Goal: Information Seeking & Learning: Find contact information

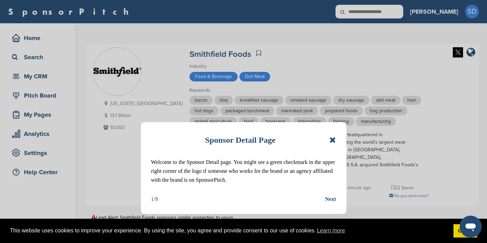
click at [332, 142] on icon at bounding box center [332, 140] width 6 height 8
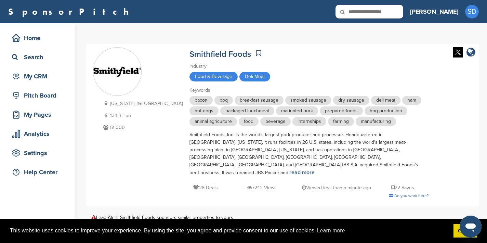
click at [393, 16] on input "text" at bounding box center [369, 12] width 68 height 14
type input "*****"
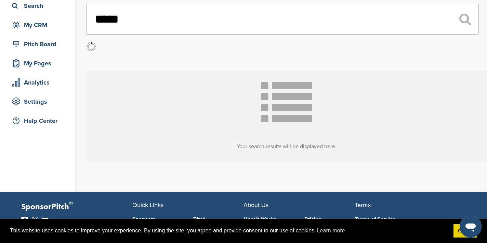
scroll to position [52, 0]
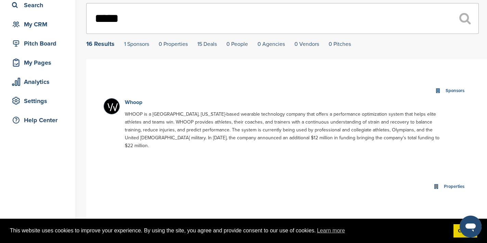
click at [140, 104] on link "Whoop" at bounding box center [133, 102] width 17 height 7
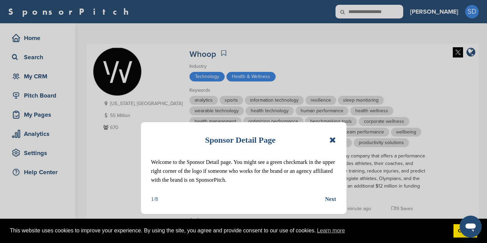
click at [332, 140] on icon at bounding box center [332, 140] width 6 height 8
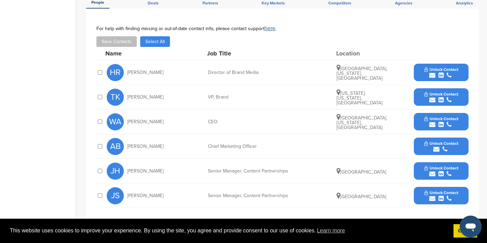
scroll to position [310, 0]
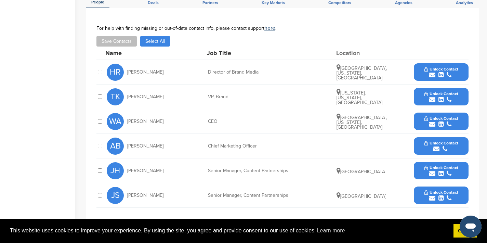
click at [434, 173] on icon "submit" at bounding box center [432, 173] width 6 height 6
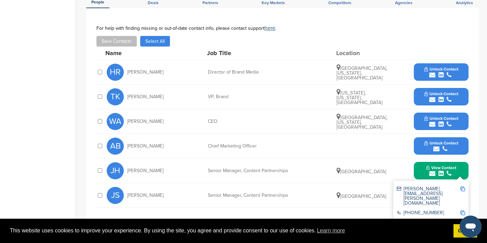
click at [463, 189] on img at bounding box center [462, 188] width 5 height 5
click at [422, 171] on button "View Contact" at bounding box center [441, 170] width 47 height 21
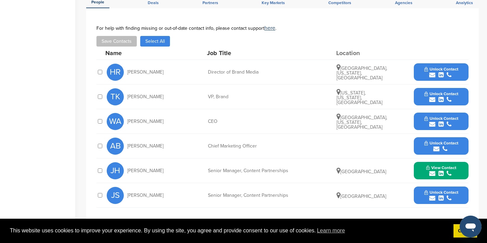
click at [432, 202] on button "Unlock Contact" at bounding box center [441, 195] width 50 height 21
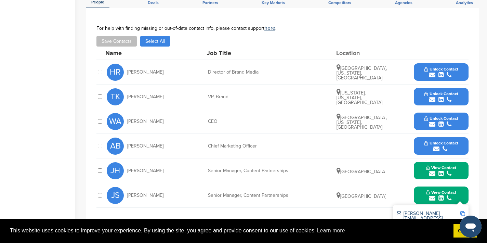
click at [463, 213] on img at bounding box center [462, 213] width 5 height 5
click at [436, 150] on icon "submit" at bounding box center [436, 149] width 6 height 6
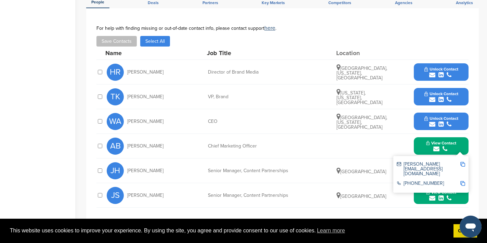
click at [463, 165] on img at bounding box center [462, 164] width 5 height 5
click at [431, 126] on icon "submit" at bounding box center [432, 124] width 6 height 6
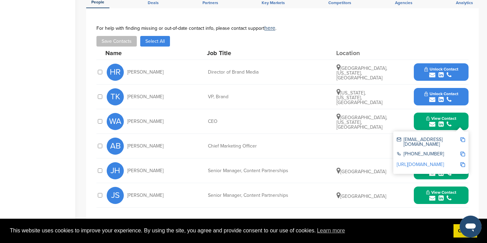
click at [463, 139] on img at bounding box center [462, 139] width 5 height 5
click at [432, 99] on icon "submit" at bounding box center [432, 99] width 6 height 6
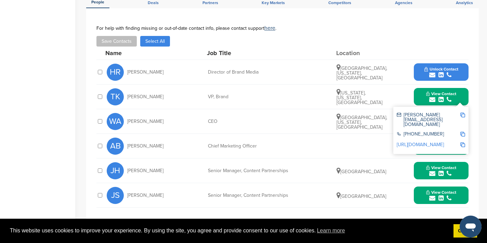
click at [463, 115] on img at bounding box center [462, 114] width 5 height 5
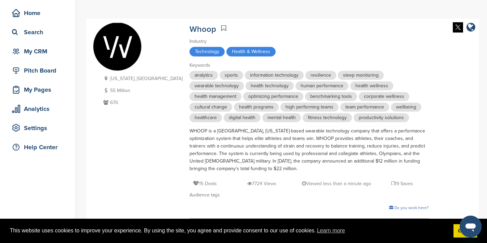
scroll to position [0, 0]
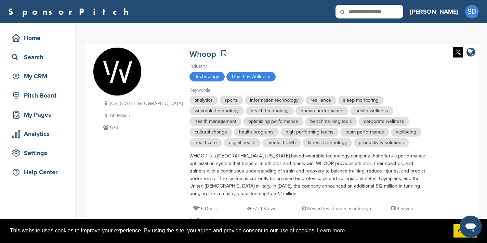
click at [403, 12] on input "text" at bounding box center [369, 12] width 68 height 14
type input "*******"
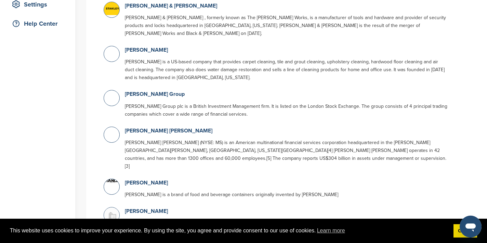
scroll to position [152, 0]
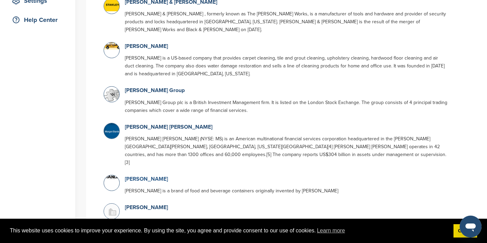
click at [135, 175] on link "Stanley" at bounding box center [146, 178] width 43 height 7
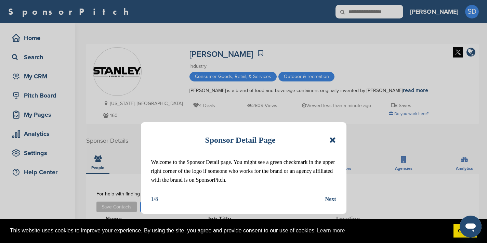
click at [332, 141] on icon at bounding box center [332, 140] width 6 height 8
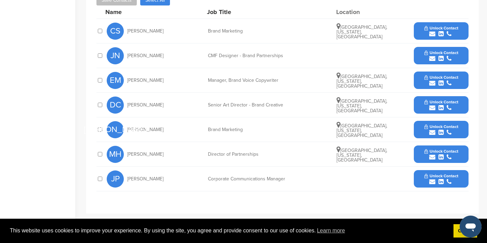
scroll to position [208, 0]
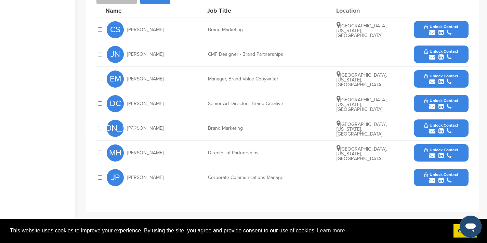
click at [432, 156] on icon "submit" at bounding box center [432, 156] width 6 height 6
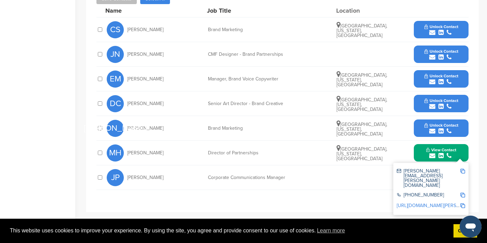
click at [463, 171] on img at bounding box center [462, 171] width 5 height 5
click at [434, 131] on icon "submit" at bounding box center [432, 131] width 6 height 6
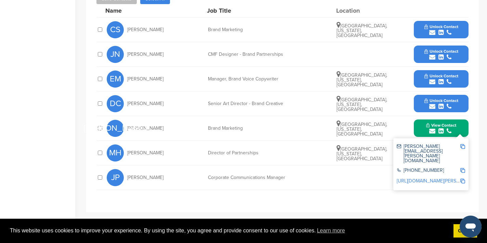
click at [463, 145] on img at bounding box center [462, 146] width 5 height 5
click at [434, 32] on icon "submit" at bounding box center [432, 32] width 6 height 6
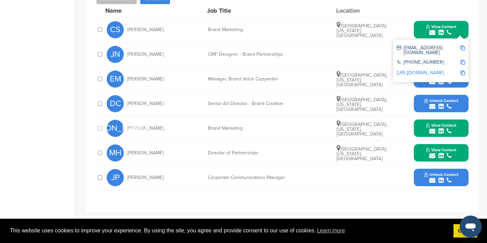
click at [463, 48] on img at bounding box center [462, 47] width 5 height 5
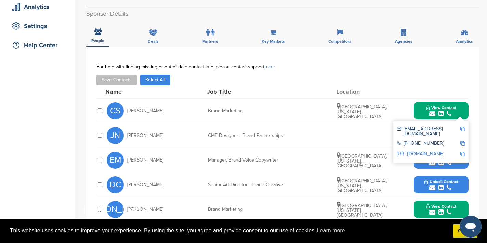
scroll to position [0, 0]
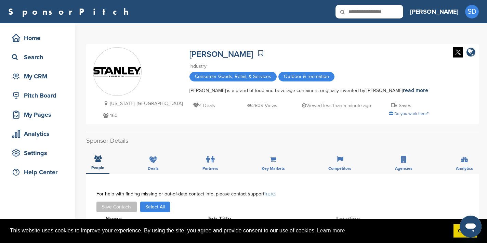
click at [403, 10] on input "text" at bounding box center [369, 12] width 68 height 14
type input "*****"
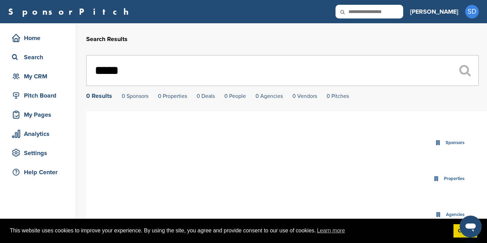
click at [389, 8] on input "text" at bounding box center [369, 12] width 68 height 14
type input "****"
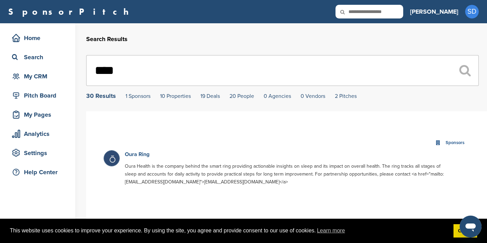
click at [131, 155] on link "Oura Ring" at bounding box center [137, 154] width 25 height 7
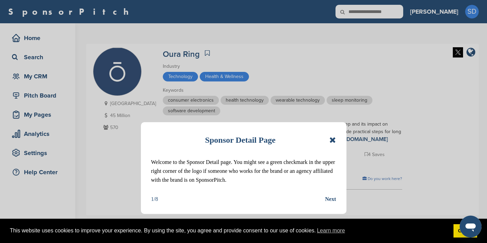
click at [334, 142] on icon at bounding box center [332, 140] width 6 height 8
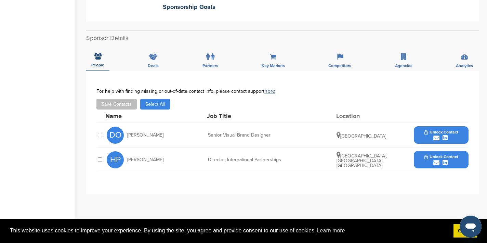
scroll to position [195, 0]
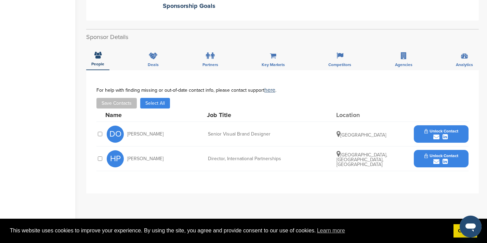
click at [436, 138] on icon "submit" at bounding box center [436, 137] width 6 height 6
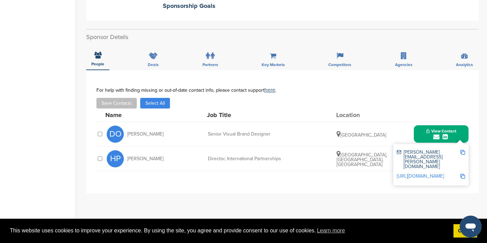
click at [462, 152] on img at bounding box center [462, 152] width 5 height 5
click at [420, 133] on button "View Contact" at bounding box center [441, 134] width 47 height 21
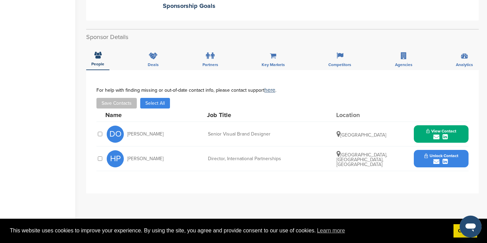
click at [438, 161] on icon "submit" at bounding box center [436, 161] width 6 height 6
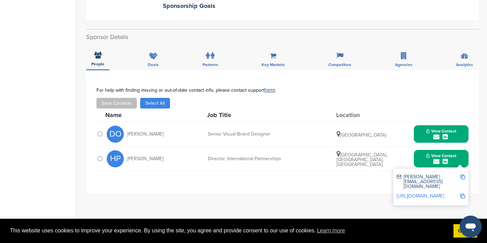
click at [463, 177] on img at bounding box center [462, 176] width 5 height 5
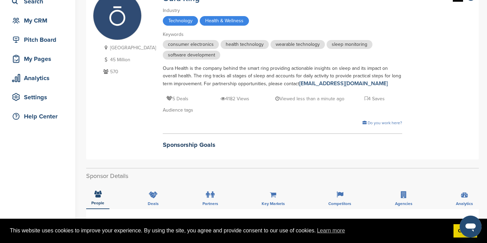
scroll to position [0, 0]
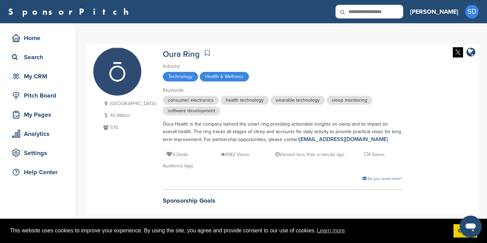
click at [403, 12] on input "text" at bounding box center [369, 12] width 68 height 14
type input "*******"
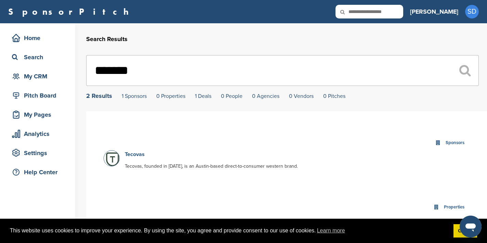
click at [136, 154] on link "Tecovas" at bounding box center [135, 154] width 20 height 7
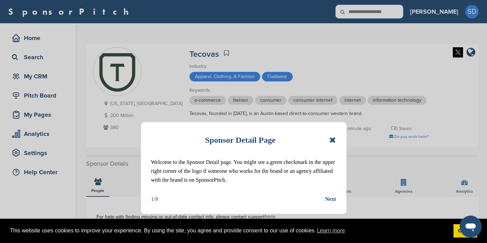
click at [332, 141] on icon at bounding box center [332, 140] width 6 height 8
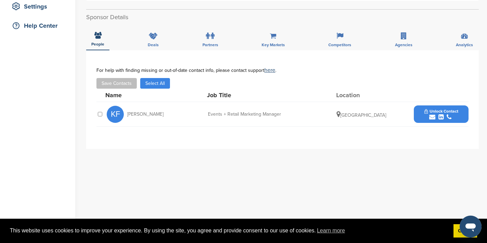
scroll to position [209, 0]
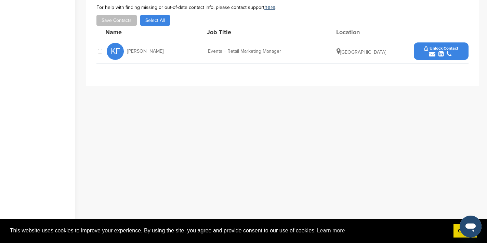
click at [432, 54] on icon "submit" at bounding box center [432, 54] width 6 height 6
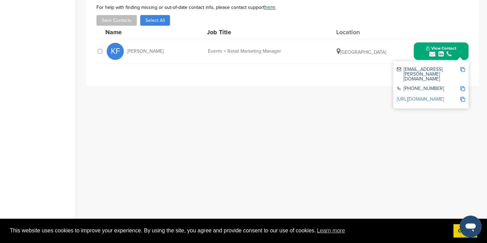
click at [463, 71] on img at bounding box center [462, 69] width 5 height 5
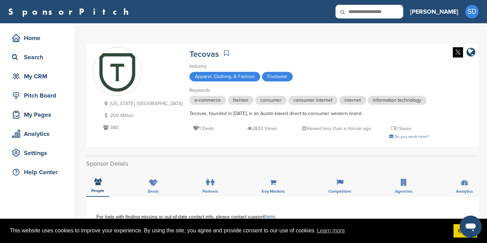
click at [395, 18] on input "text" at bounding box center [369, 12] width 68 height 14
type input "********"
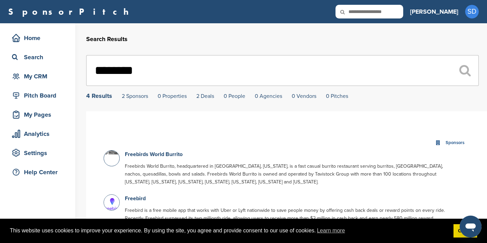
click at [171, 69] on input "********" at bounding box center [282, 70] width 393 height 31
type input "*"
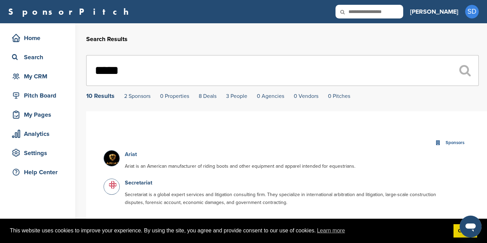
type input "*****"
click at [129, 156] on link "Ariat" at bounding box center [131, 154] width 12 height 7
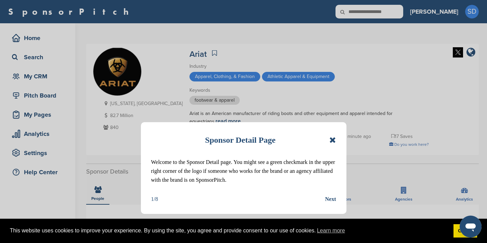
click at [333, 138] on icon at bounding box center [332, 140] width 6 height 8
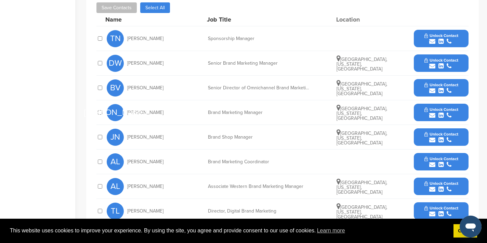
scroll to position [229, 0]
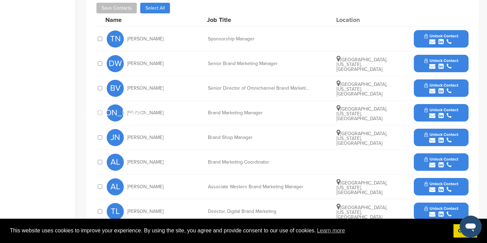
click at [433, 40] on icon "submit" at bounding box center [432, 42] width 6 height 6
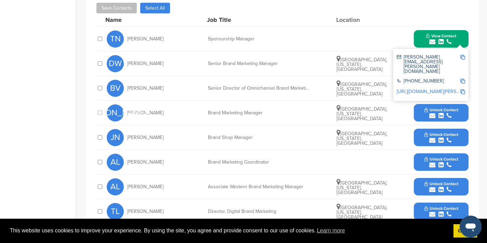
click at [463, 57] on img at bounding box center [462, 57] width 5 height 5
click at [363, 41] on div "TN Tabatha Nelson Sponsorship Manager View Contact tabatha.nelson@ariat.com 877…" at bounding box center [288, 39] width 362 height 24
click at [420, 40] on button "View Contact" at bounding box center [441, 39] width 47 height 21
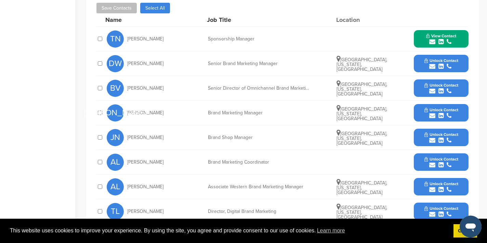
click at [433, 67] on icon "submit" at bounding box center [432, 66] width 6 height 6
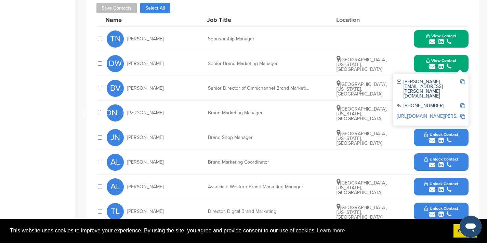
click at [463, 82] on img at bounding box center [462, 81] width 5 height 5
click at [422, 66] on button "View Contact" at bounding box center [441, 63] width 47 height 21
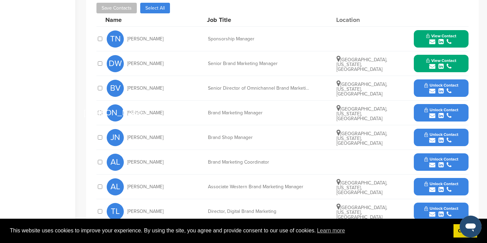
click at [434, 115] on icon "submit" at bounding box center [432, 115] width 6 height 6
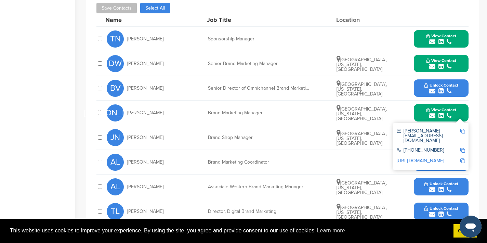
click at [463, 131] on img at bounding box center [462, 131] width 5 height 5
click at [419, 115] on button "View Contact" at bounding box center [441, 113] width 47 height 21
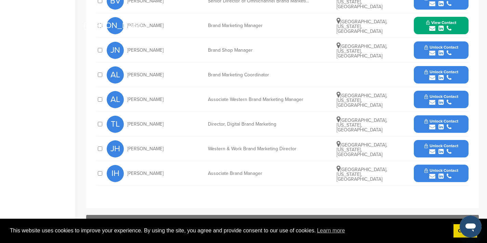
scroll to position [318, 0]
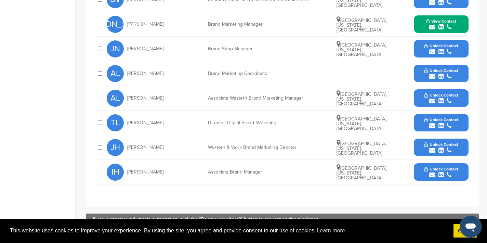
click at [432, 126] on icon "submit" at bounding box center [432, 125] width 6 height 6
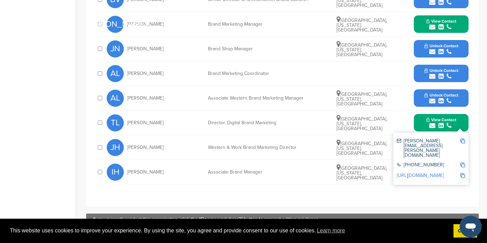
click at [462, 141] on img at bounding box center [462, 140] width 5 height 5
click at [423, 122] on button "View Contact" at bounding box center [441, 122] width 47 height 21
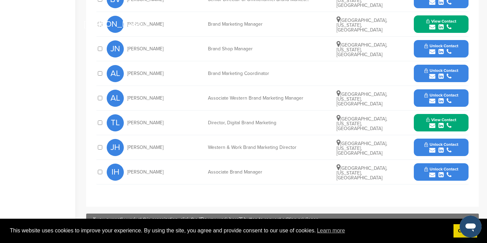
click at [432, 151] on icon "submit" at bounding box center [432, 150] width 6 height 6
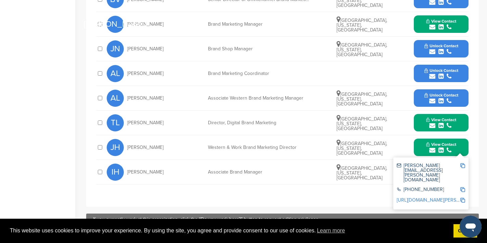
click at [461, 166] on img at bounding box center [462, 165] width 5 height 5
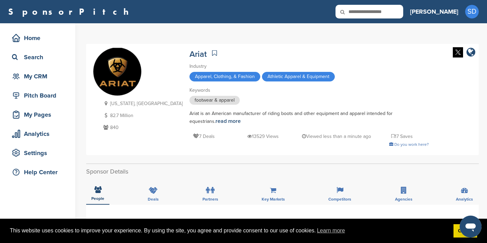
click at [403, 13] on input "text" at bounding box center [369, 12] width 68 height 14
type input "********"
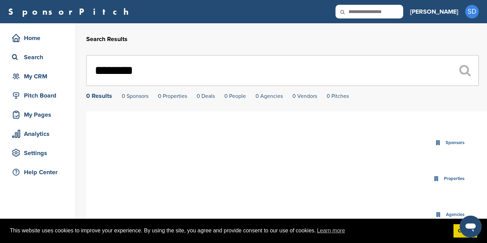
click at [144, 73] on input "********" at bounding box center [282, 70] width 393 height 31
type input "*"
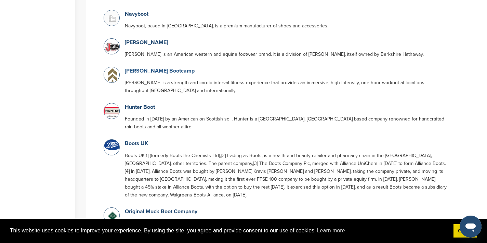
scroll to position [303, 0]
type input "****"
click at [166, 70] on link "Barry's Bootcamp" at bounding box center [160, 70] width 70 height 7
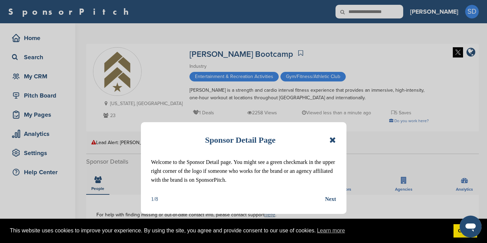
click at [333, 140] on icon at bounding box center [332, 140] width 6 height 8
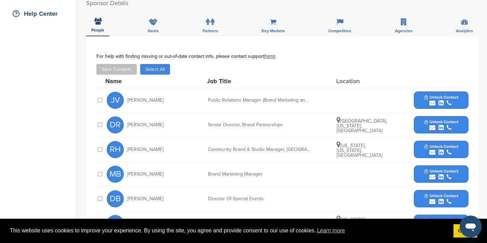
scroll to position [160, 0]
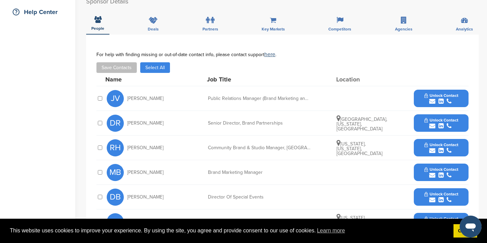
click at [433, 125] on icon "submit" at bounding box center [432, 126] width 6 height 6
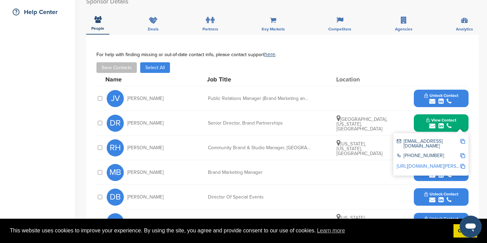
click at [463, 140] on img at bounding box center [462, 141] width 5 height 5
click at [423, 121] on button "View Contact" at bounding box center [441, 123] width 47 height 21
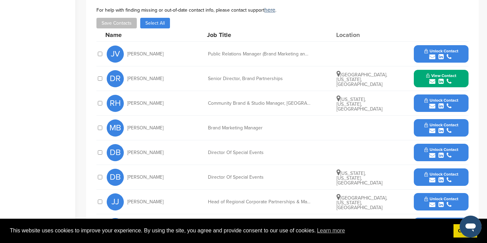
scroll to position [205, 0]
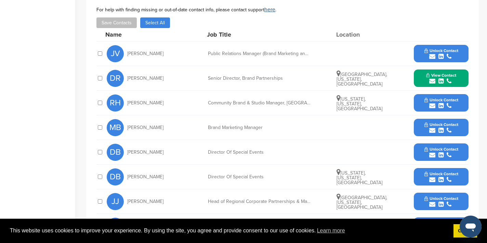
click at [434, 180] on icon "submit" at bounding box center [432, 179] width 6 height 6
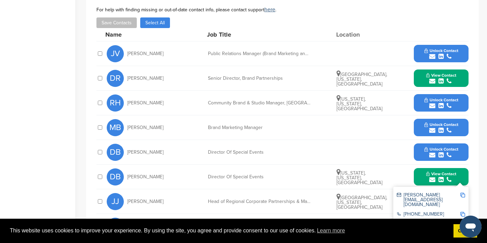
click at [462, 195] on img at bounding box center [462, 195] width 5 height 5
click at [422, 177] on button "View Contact" at bounding box center [441, 177] width 47 height 21
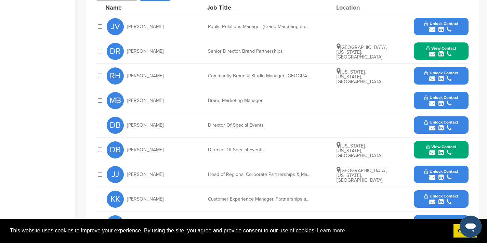
scroll to position [242, 0]
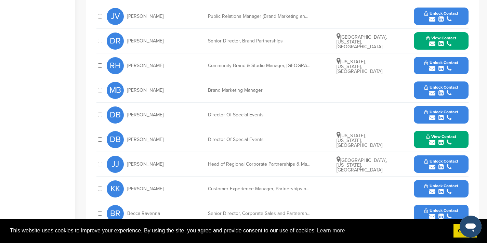
click at [433, 168] on icon "submit" at bounding box center [432, 167] width 6 height 6
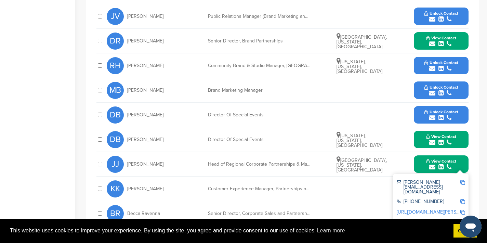
click at [463, 182] on img at bounding box center [462, 182] width 5 height 5
click at [422, 162] on button "View Contact" at bounding box center [441, 164] width 47 height 21
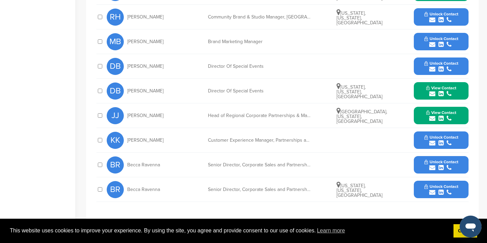
scroll to position [292, 0]
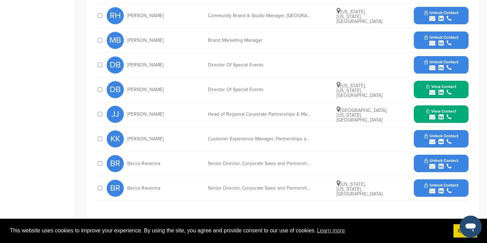
click at [430, 190] on icon "submit" at bounding box center [432, 191] width 6 height 6
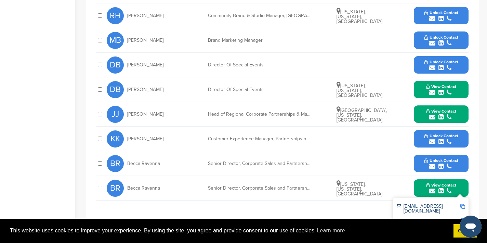
click at [463, 205] on img at bounding box center [462, 206] width 5 height 5
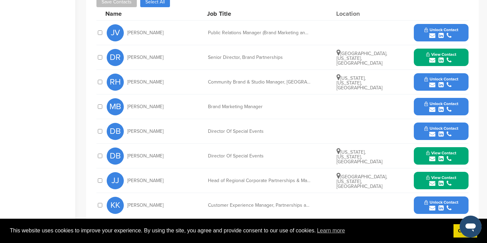
scroll to position [304, 0]
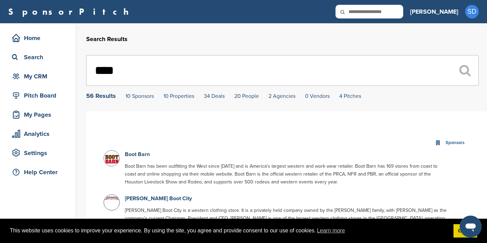
click at [403, 13] on input "text" at bounding box center [369, 12] width 68 height 14
type input "********"
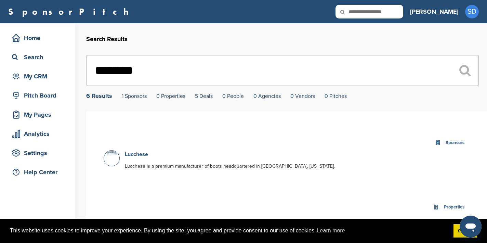
click at [135, 156] on link "Lucchese" at bounding box center [136, 154] width 23 height 7
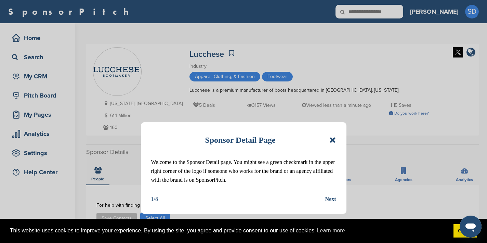
click at [335, 139] on icon at bounding box center [332, 140] width 6 height 8
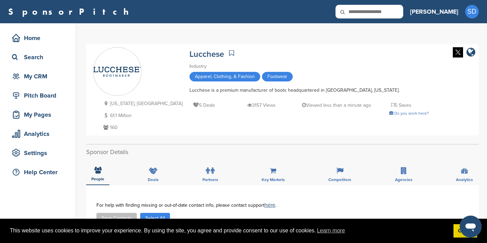
click at [403, 11] on input "text" at bounding box center [369, 12] width 68 height 14
type input "**********"
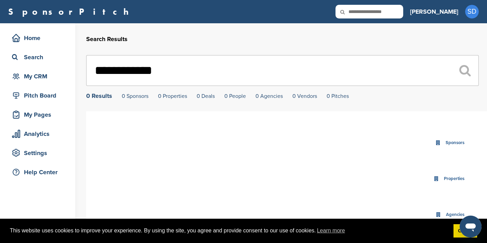
click at [393, 13] on input "text" at bounding box center [369, 12] width 68 height 14
type input "*********"
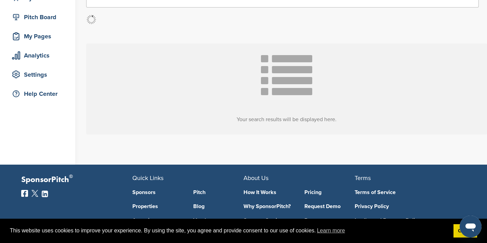
scroll to position [81, 0]
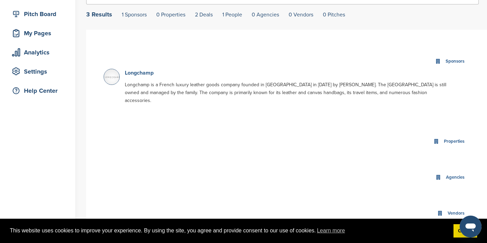
click at [130, 71] on link "Longchamp" at bounding box center [139, 72] width 29 height 7
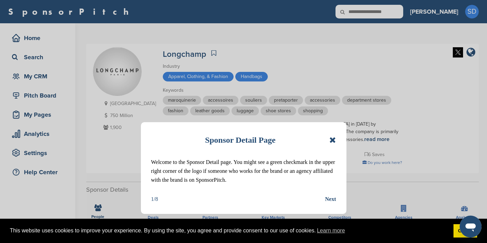
click at [333, 140] on icon at bounding box center [332, 140] width 6 height 8
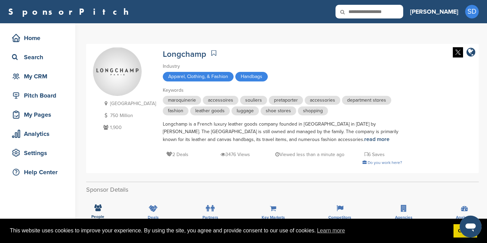
click at [403, 12] on input "text" at bounding box center [369, 12] width 68 height 14
type input "****"
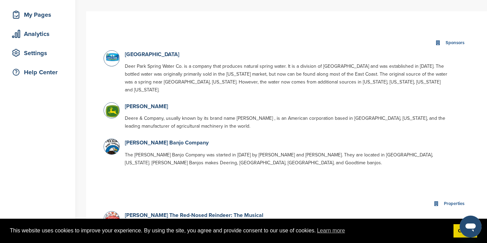
scroll to position [35, 0]
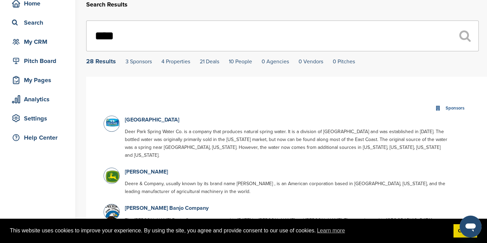
click at [198, 30] on input "****" at bounding box center [282, 36] width 393 height 31
type input "*"
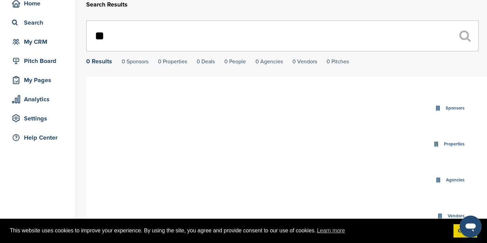
type input "*"
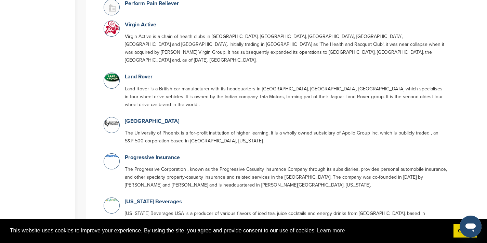
scroll to position [712, 0]
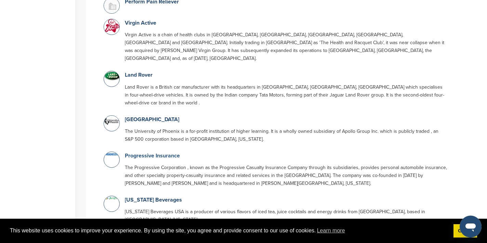
click at [171, 152] on link "Progressive Insurance" at bounding box center [152, 155] width 55 height 7
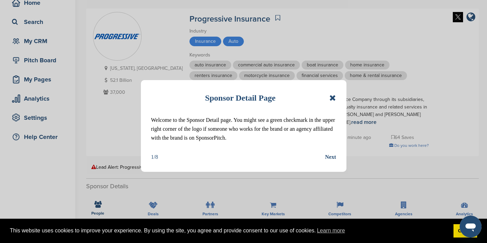
scroll to position [43, 0]
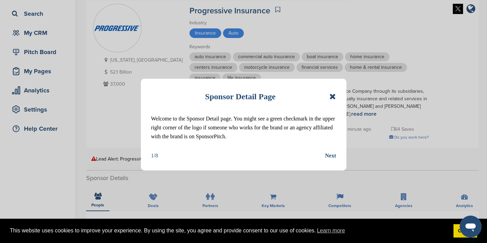
click at [331, 99] on icon at bounding box center [332, 96] width 6 height 8
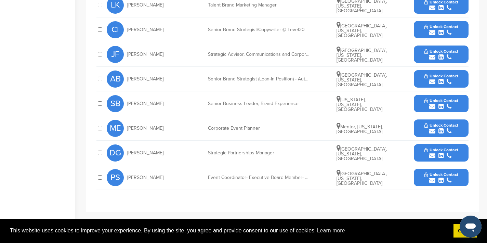
scroll to position [364, 0]
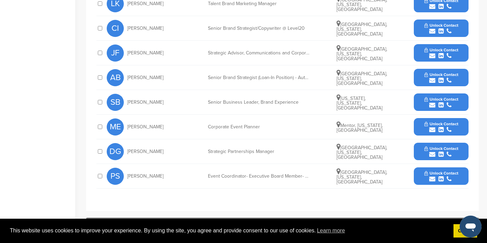
click at [433, 153] on icon "submit" at bounding box center [432, 154] width 6 height 6
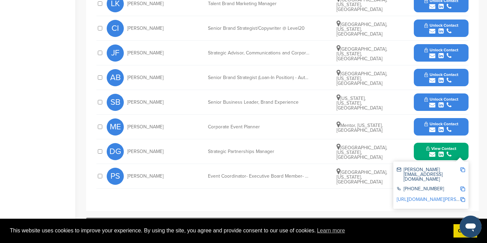
click at [464, 169] on img at bounding box center [462, 169] width 5 height 5
click at [422, 148] on button "View Contact" at bounding box center [441, 151] width 47 height 21
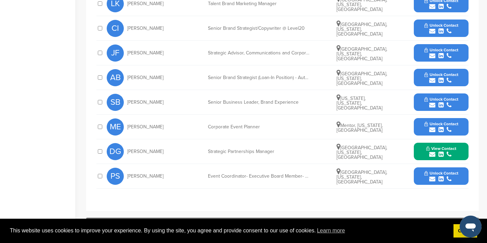
click at [432, 178] on icon "submit" at bounding box center [432, 179] width 6 height 6
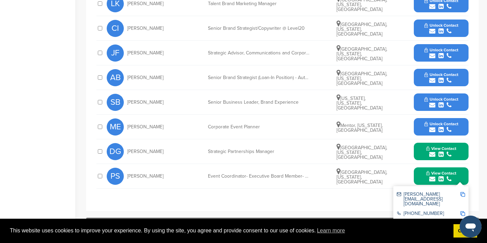
click at [463, 195] on img at bounding box center [462, 194] width 5 height 5
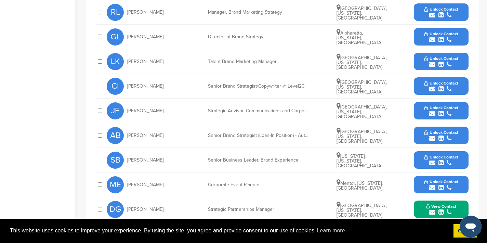
scroll to position [297, 0]
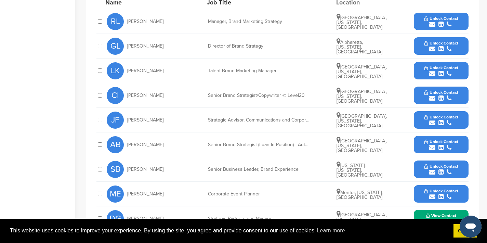
click at [432, 25] on icon "submit" at bounding box center [432, 24] width 6 height 6
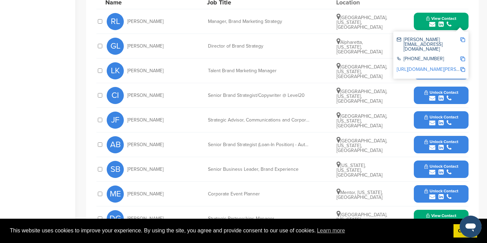
click at [462, 38] on img at bounding box center [462, 39] width 5 height 5
click at [423, 15] on button "View Contact" at bounding box center [441, 21] width 47 height 21
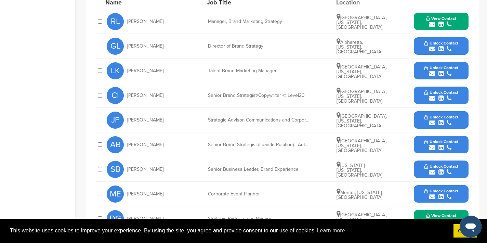
click at [433, 48] on icon "submit" at bounding box center [432, 49] width 6 height 6
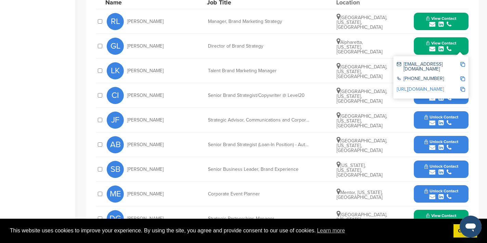
click at [462, 65] on img at bounding box center [462, 64] width 5 height 5
click at [422, 45] on button "View Contact" at bounding box center [441, 46] width 47 height 21
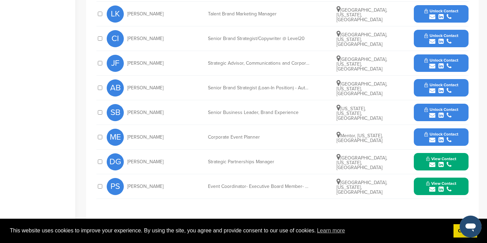
scroll to position [353, 0]
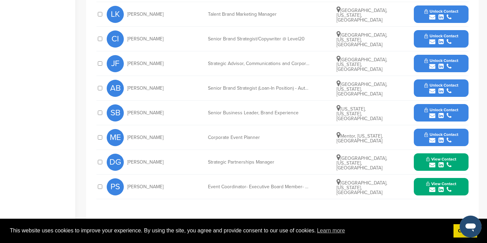
click at [433, 116] on icon "submit" at bounding box center [432, 115] width 6 height 6
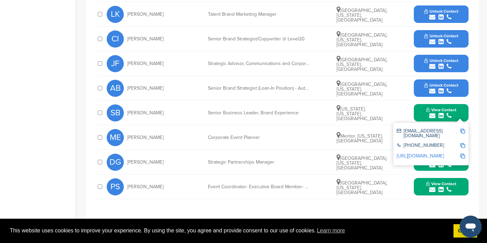
click at [464, 131] on img at bounding box center [462, 131] width 5 height 5
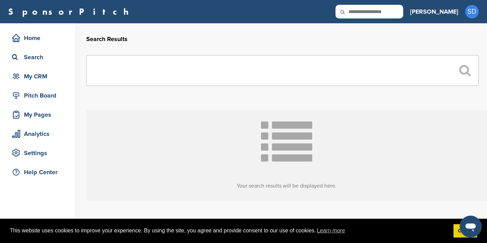
click at [155, 70] on input "text" at bounding box center [282, 70] width 393 height 31
click at [387, 4] on div "SponsorPitch Home Search My CRM Pitch Board My Pages Analytics Settings Help Ce…" at bounding box center [243, 11] width 487 height 23
click at [387, 15] on input "text" at bounding box center [369, 12] width 68 height 14
type input "******"
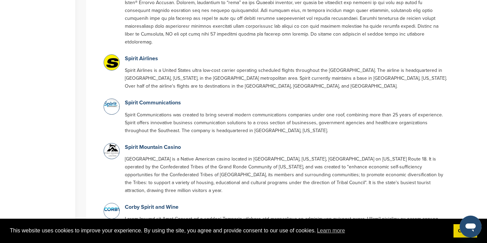
scroll to position [188, 0]
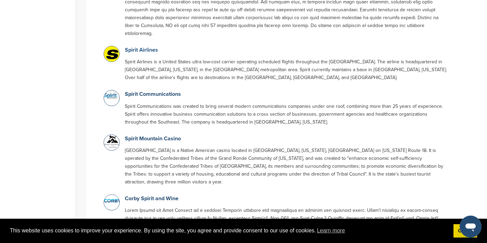
click at [146, 47] on link "Spirit Airlines" at bounding box center [141, 50] width 33 height 7
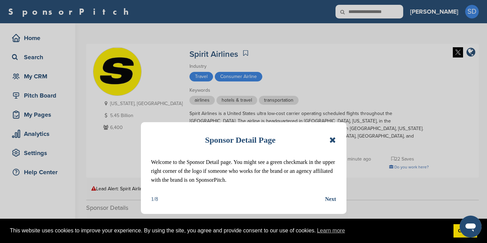
click at [333, 142] on icon at bounding box center [332, 140] width 6 height 8
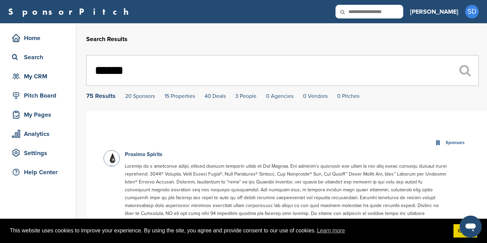
click at [133, 70] on input "******" at bounding box center [282, 70] width 393 height 31
type input "*"
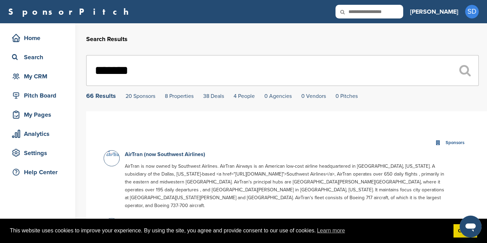
type input "*******"
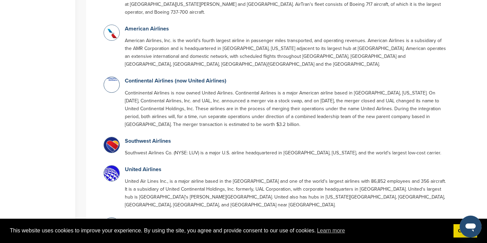
scroll to position [194, 0]
click at [137, 137] on link "Southwest Airlines" at bounding box center [148, 140] width 46 height 7
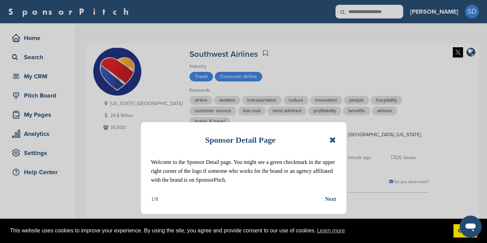
click at [334, 140] on icon at bounding box center [332, 140] width 6 height 8
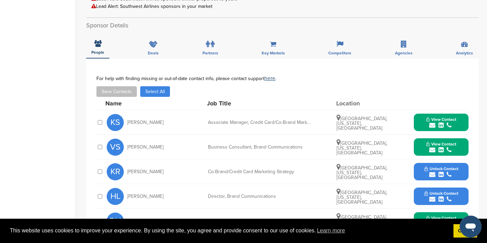
scroll to position [231, 0]
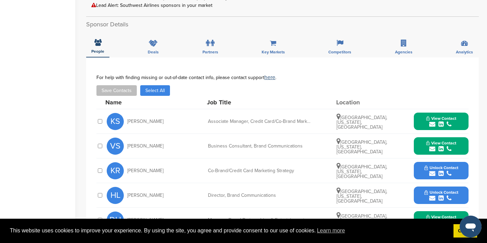
click at [434, 148] on icon "submit" at bounding box center [432, 149] width 6 height 6
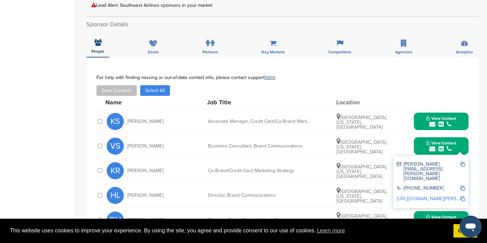
click at [463, 163] on img at bounding box center [462, 164] width 5 height 5
click at [421, 144] on button "View Contact" at bounding box center [441, 146] width 47 height 21
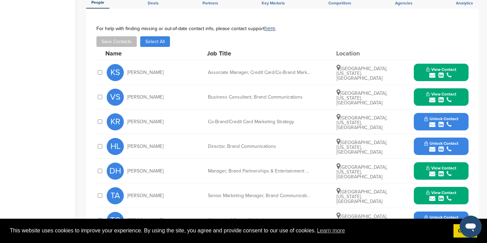
scroll to position [281, 0]
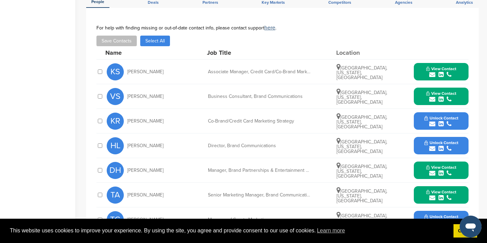
click at [433, 170] on icon "submit" at bounding box center [432, 173] width 6 height 6
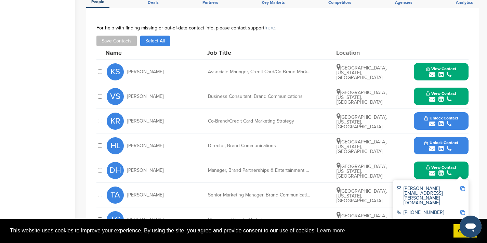
click at [461, 188] on img at bounding box center [462, 188] width 5 height 5
click at [421, 168] on button "View Contact" at bounding box center [441, 170] width 47 height 21
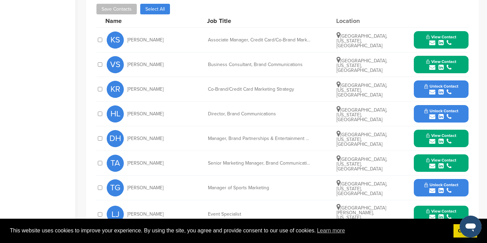
scroll to position [315, 0]
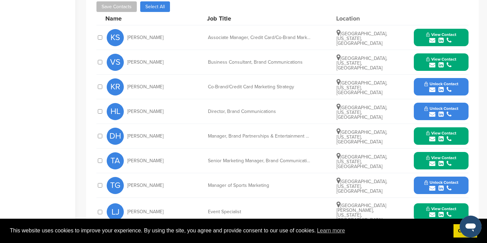
click at [433, 163] on icon "submit" at bounding box center [432, 163] width 6 height 6
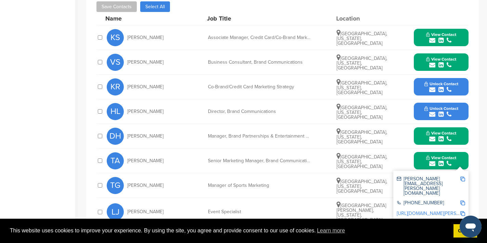
click at [464, 178] on img at bounding box center [462, 178] width 5 height 5
click at [419, 161] on button "View Contact" at bounding box center [441, 160] width 47 height 21
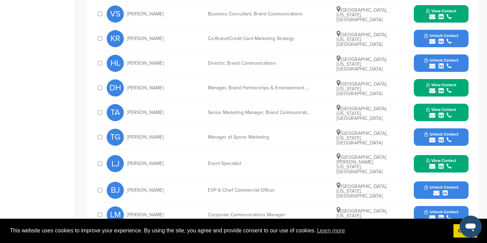
scroll to position [364, 0]
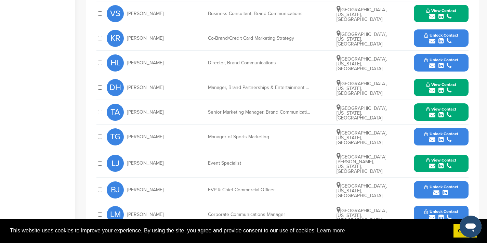
click at [433, 163] on icon "submit" at bounding box center [432, 166] width 6 height 6
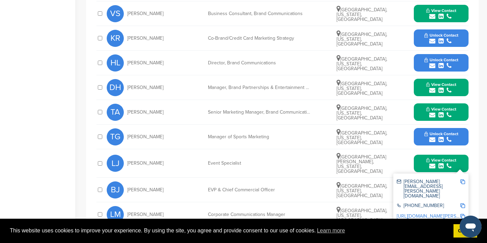
click at [464, 179] on img at bounding box center [462, 181] width 5 height 5
click at [421, 159] on button "View Contact" at bounding box center [441, 163] width 47 height 21
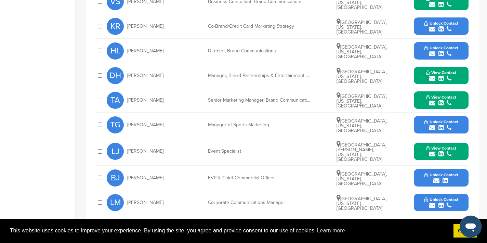
scroll to position [370, 0]
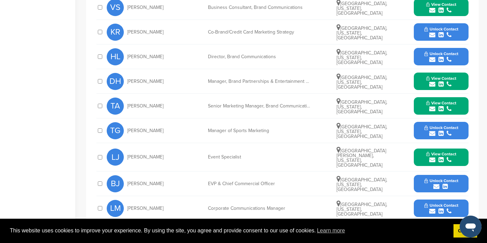
click at [434, 59] on icon "submit" at bounding box center [432, 59] width 6 height 6
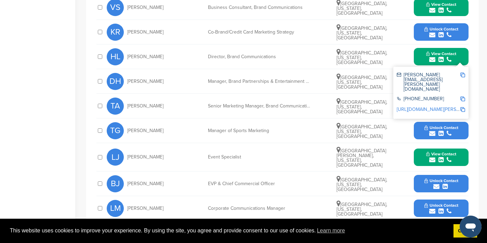
click at [462, 74] on img at bounding box center [462, 74] width 5 height 5
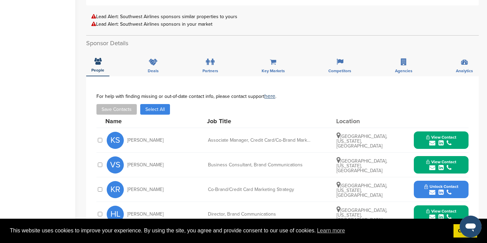
scroll to position [0, 0]
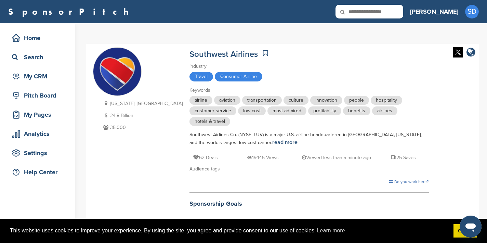
click at [397, 13] on input "text" at bounding box center [369, 12] width 68 height 14
type input "********"
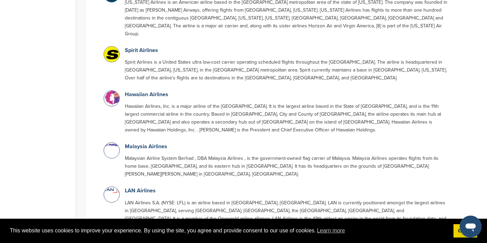
scroll to position [590, 0]
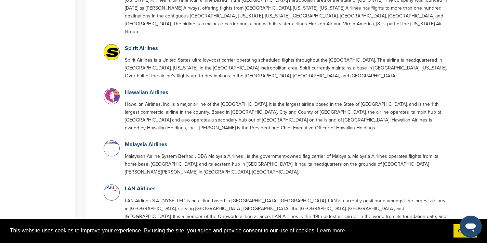
click at [156, 89] on link "Hawaiian Airlines" at bounding box center [146, 92] width 43 height 7
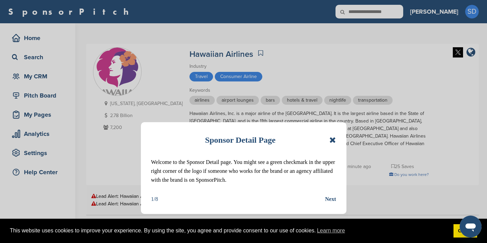
click at [331, 140] on icon at bounding box center [332, 140] width 6 height 8
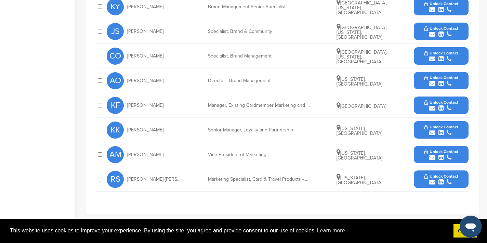
scroll to position [339, 0]
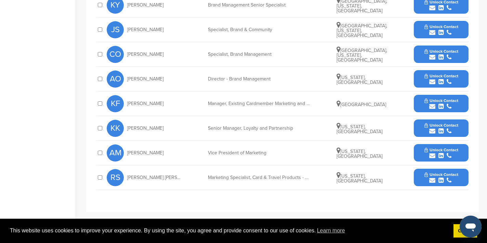
click at [431, 128] on icon "submit" at bounding box center [432, 131] width 6 height 6
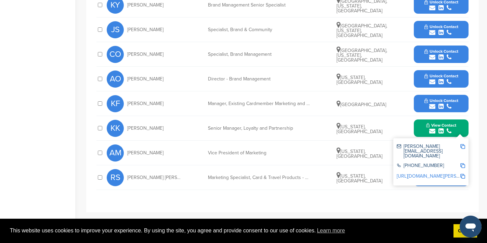
click at [462, 144] on img at bounding box center [462, 146] width 5 height 5
click at [423, 122] on button "View Contact" at bounding box center [441, 128] width 47 height 21
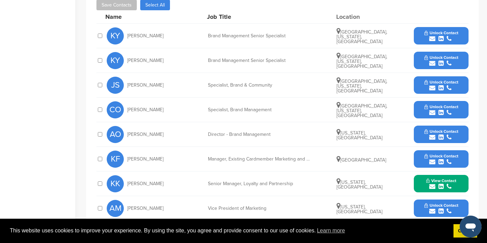
scroll to position [283, 0]
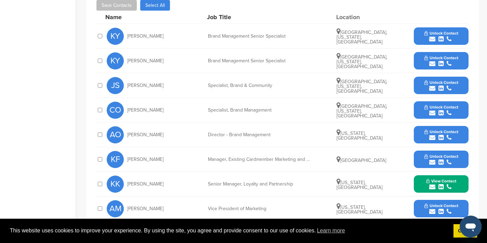
click at [429, 134] on icon "submit" at bounding box center [432, 137] width 6 height 6
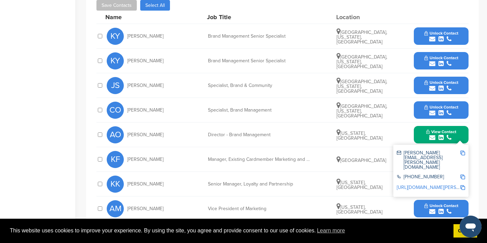
click at [465, 150] on img at bounding box center [462, 152] width 5 height 5
click at [419, 133] on button "View Contact" at bounding box center [441, 134] width 47 height 21
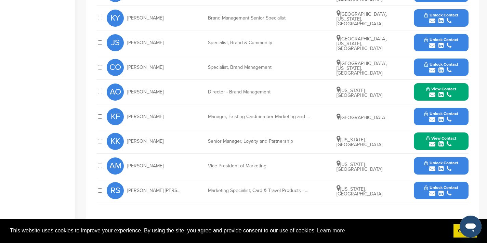
scroll to position [328, 0]
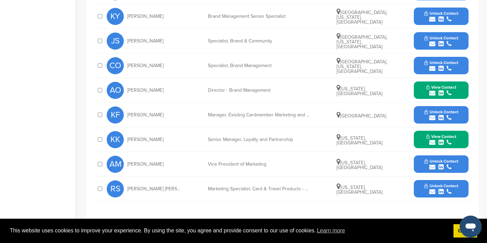
click at [433, 164] on icon "submit" at bounding box center [432, 167] width 6 height 6
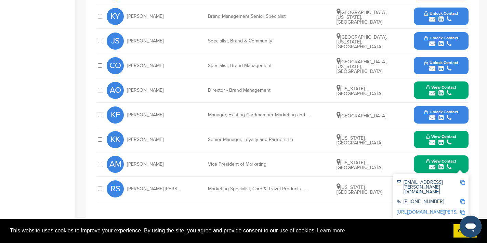
click at [463, 180] on img at bounding box center [462, 182] width 5 height 5
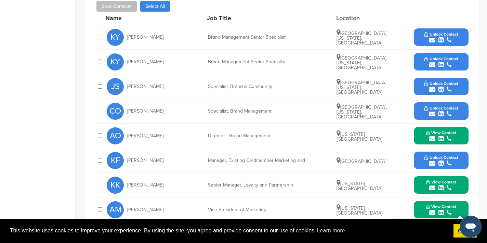
scroll to position [283, 0]
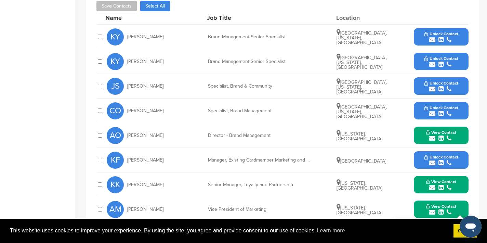
click at [430, 61] on icon "submit" at bounding box center [432, 64] width 6 height 6
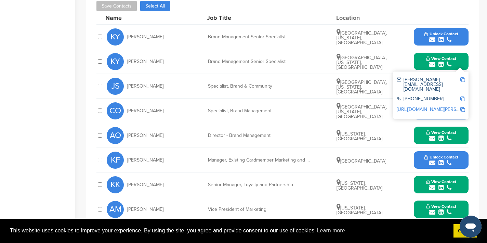
click at [463, 77] on img at bounding box center [462, 79] width 5 height 5
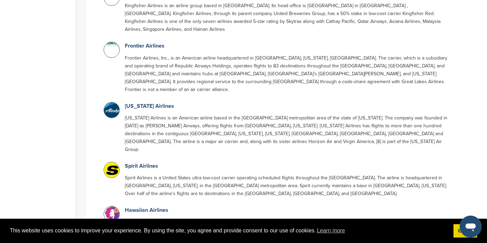
scroll to position [425, 0]
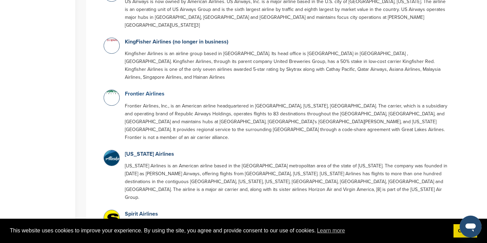
click at [159, 90] on link "Frontier Airlines" at bounding box center [145, 93] width 40 height 7
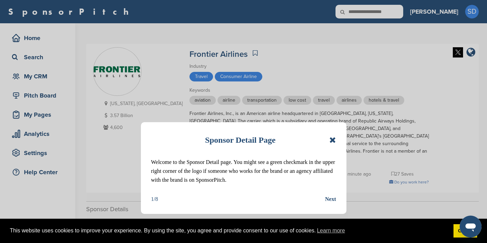
click at [333, 138] on icon at bounding box center [332, 140] width 6 height 8
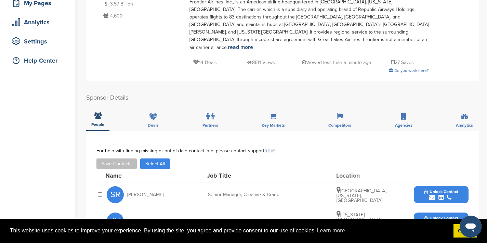
scroll to position [224, 0]
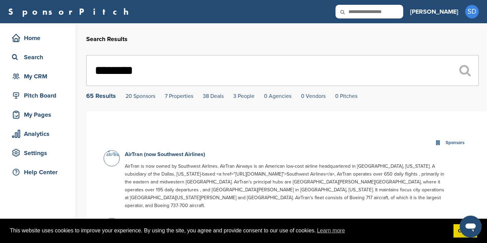
click at [141, 69] on input "********" at bounding box center [282, 70] width 393 height 31
type input "*"
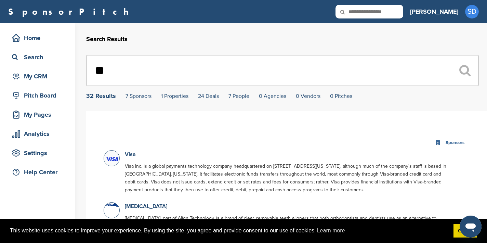
type input "*"
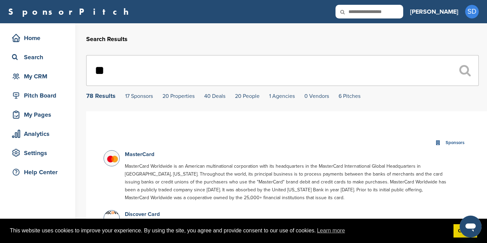
type input "*"
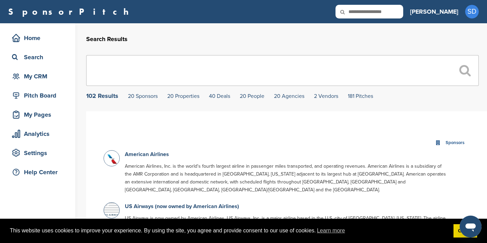
click at [206, 64] on input "text" at bounding box center [282, 70] width 393 height 31
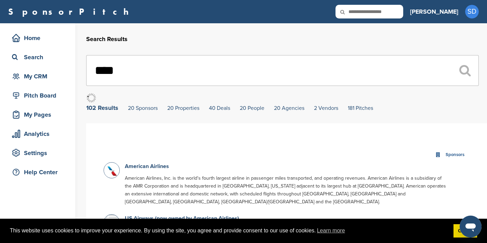
type input "****"
click at [383, 9] on input "text" at bounding box center [369, 12] width 68 height 14
type input "****"
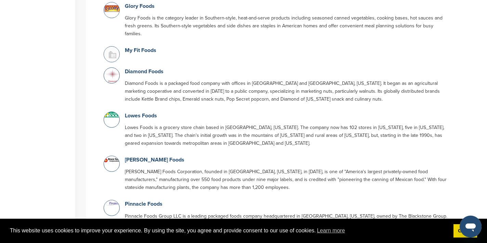
scroll to position [610, 0]
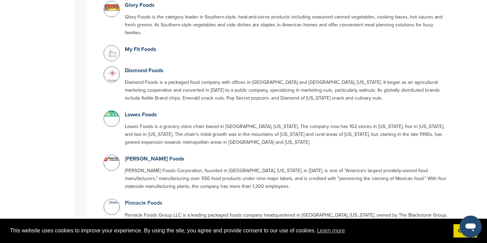
click at [138, 199] on link "Pinnacle Foods" at bounding box center [144, 202] width 38 height 7
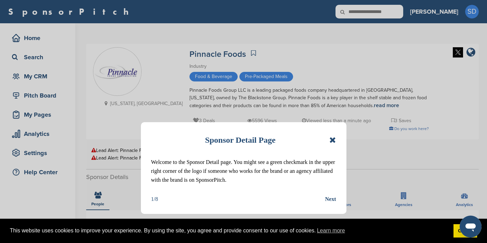
click at [329, 141] on div "Sponsor Detail Page" at bounding box center [243, 139] width 185 height 15
click at [331, 141] on icon at bounding box center [332, 140] width 6 height 8
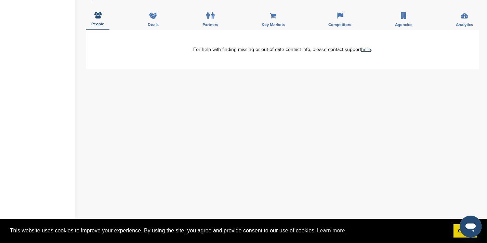
scroll to position [97, 0]
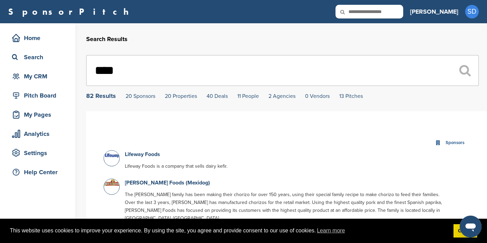
click at [402, 10] on input "text" at bounding box center [369, 12] width 68 height 14
type input "*"
type input "*****"
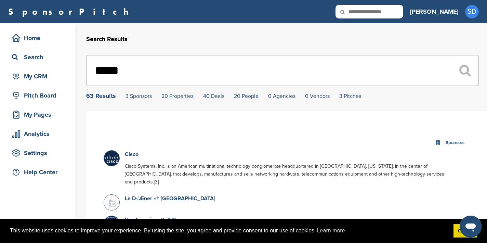
click at [156, 62] on input "*****" at bounding box center [282, 70] width 393 height 31
click at [133, 71] on input "*****" at bounding box center [282, 70] width 393 height 31
type input "*"
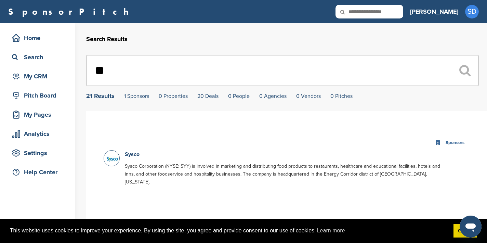
type input "*"
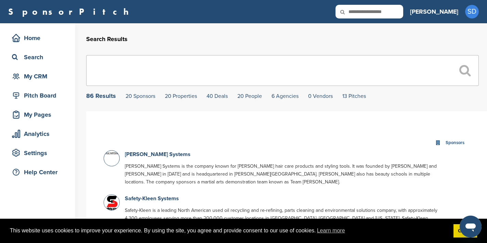
click at [389, 13] on input "text" at bounding box center [369, 12] width 68 height 14
type input "****"
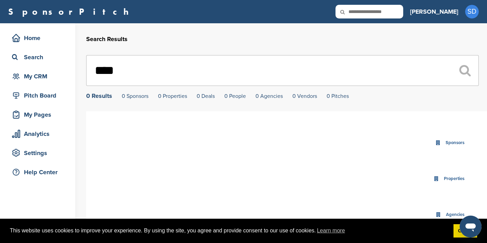
click at [399, 11] on input "text" at bounding box center [369, 12] width 68 height 14
type input "******"
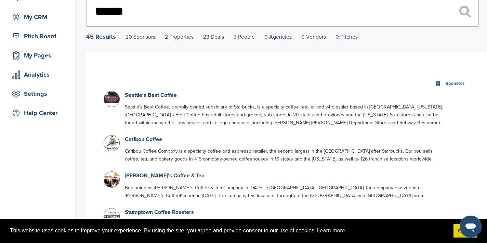
scroll to position [61, 0]
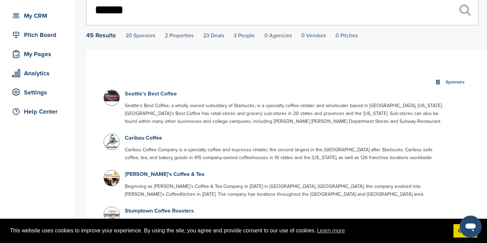
click at [163, 96] on link "Seattle's Best Coffee" at bounding box center [151, 93] width 52 height 7
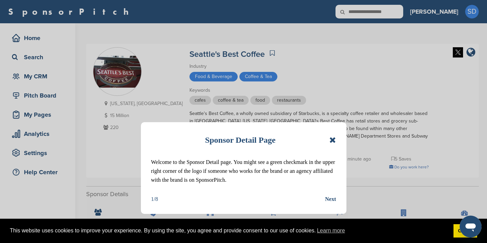
click at [336, 140] on icon at bounding box center [332, 140] width 6 height 8
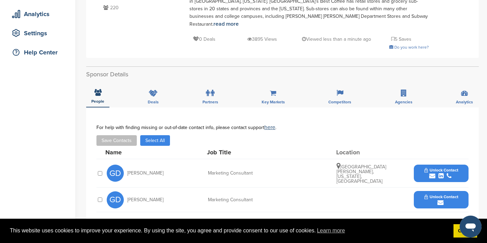
scroll to position [269, 0]
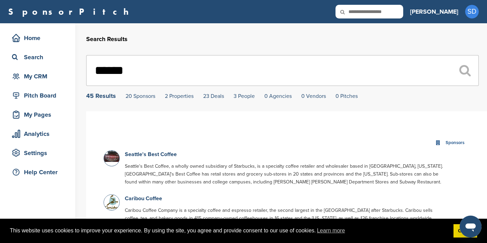
click at [401, 13] on input "text" at bounding box center [369, 12] width 68 height 14
type input "**********"
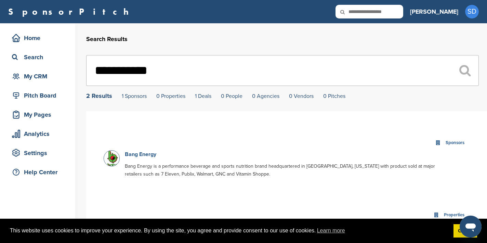
click at [140, 154] on link "Bang Energy" at bounding box center [140, 154] width 31 height 7
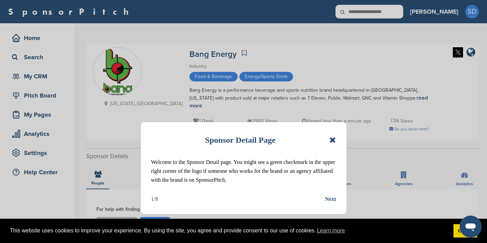
click at [334, 139] on icon at bounding box center [332, 140] width 6 height 8
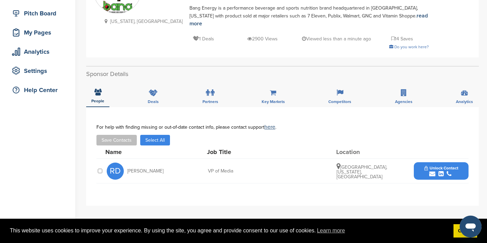
scroll to position [134, 0]
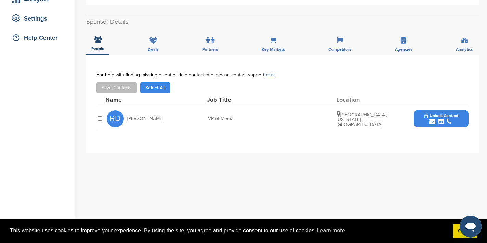
click at [433, 118] on icon "submit" at bounding box center [432, 121] width 6 height 6
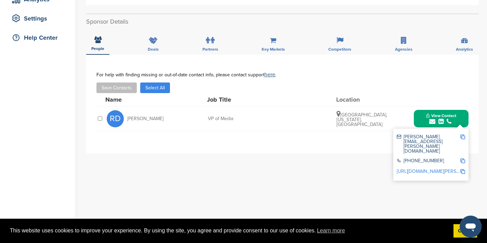
click at [464, 134] on img at bounding box center [462, 136] width 5 height 5
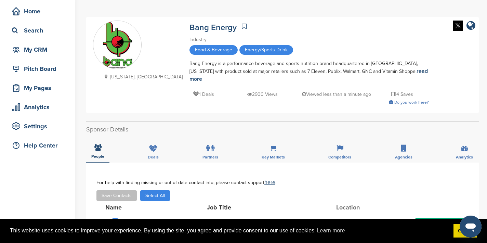
scroll to position [0, 0]
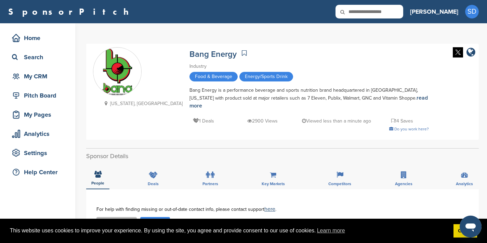
click at [402, 11] on input "text" at bounding box center [369, 12] width 68 height 14
type input "***"
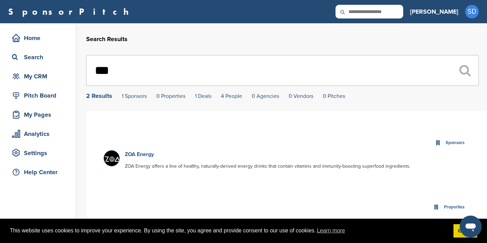
click at [146, 156] on link "ZOA Energy" at bounding box center [139, 154] width 29 height 7
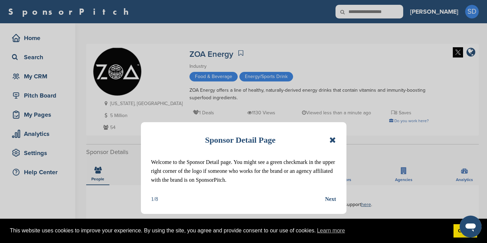
click at [332, 138] on icon at bounding box center [332, 140] width 6 height 8
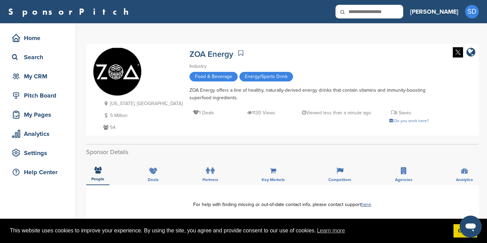
click at [389, 11] on input "text" at bounding box center [369, 12] width 68 height 14
type input "**"
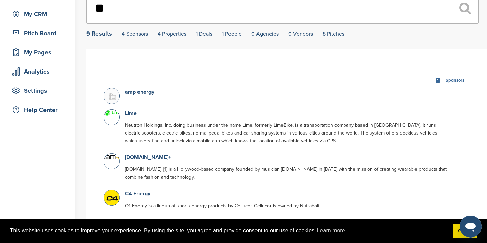
scroll to position [73, 0]
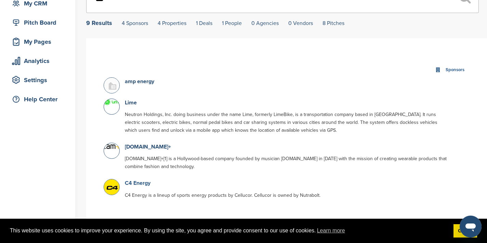
click at [128, 184] on link "C4 Energy" at bounding box center [138, 183] width 26 height 7
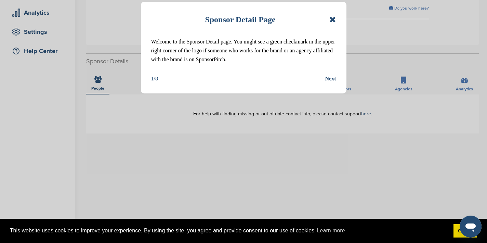
scroll to position [156, 0]
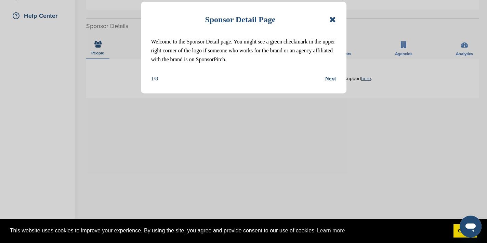
click at [333, 18] on icon at bounding box center [332, 19] width 6 height 8
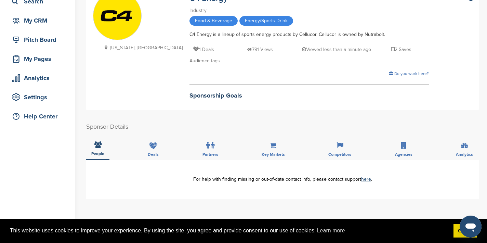
scroll to position [0, 0]
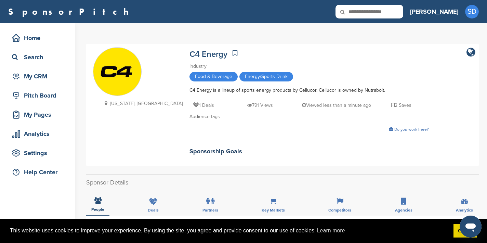
click at [388, 12] on input "text" at bounding box center [369, 12] width 68 height 14
type input "********"
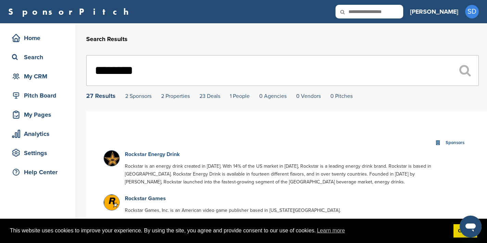
click at [164, 156] on link "Rockstar Energy Drink" at bounding box center [152, 154] width 55 height 7
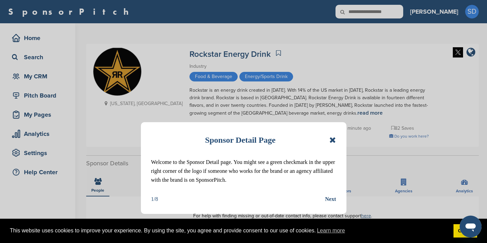
click at [333, 140] on icon at bounding box center [332, 140] width 6 height 8
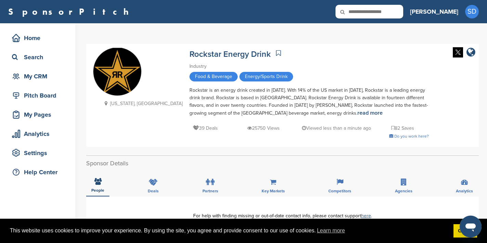
click at [398, 12] on input "text" at bounding box center [369, 12] width 68 height 14
type input "*****"
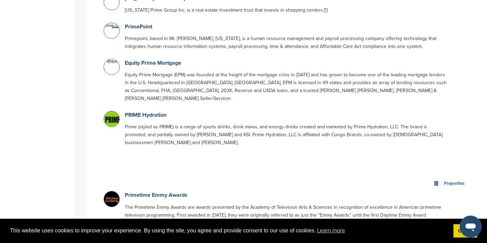
scroll to position [320, 0]
click at [160, 111] on link "PRIME Hydration" at bounding box center [146, 114] width 42 height 7
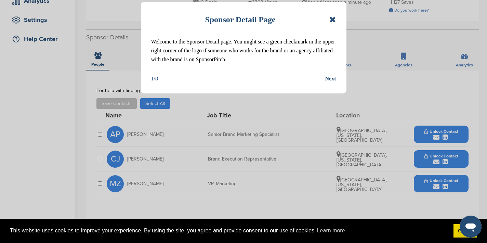
scroll to position [146, 0]
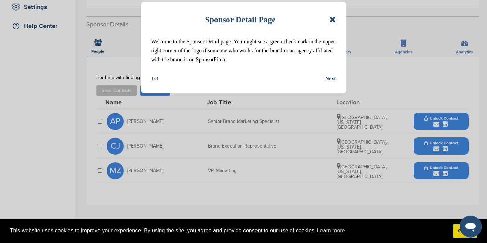
click at [334, 18] on icon at bounding box center [332, 19] width 6 height 8
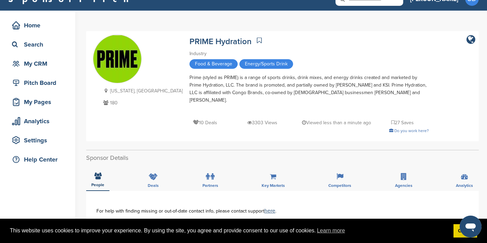
scroll to position [0, 0]
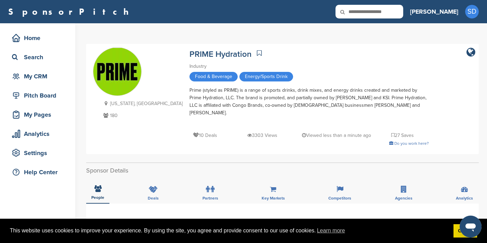
click at [396, 14] on input "text" at bounding box center [369, 12] width 68 height 14
type input "*****"
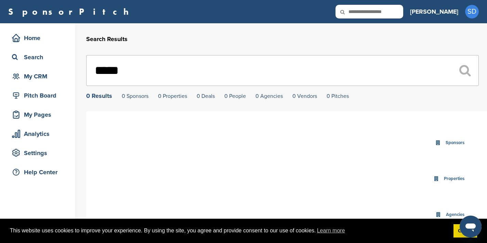
click at [392, 10] on input "text" at bounding box center [369, 12] width 68 height 14
type input "****"
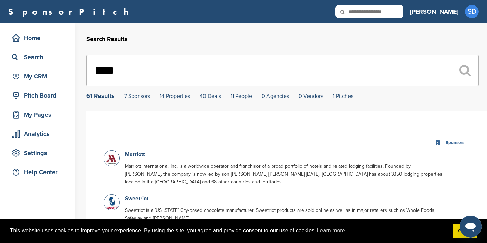
click at [399, 8] on input "text" at bounding box center [369, 12] width 68 height 14
type input "*****"
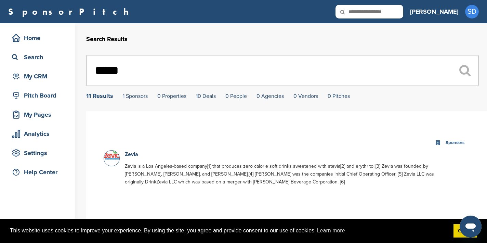
click at [173, 58] on input "*****" at bounding box center [282, 70] width 393 height 31
click at [161, 79] on input "*****" at bounding box center [282, 70] width 393 height 31
type input "*"
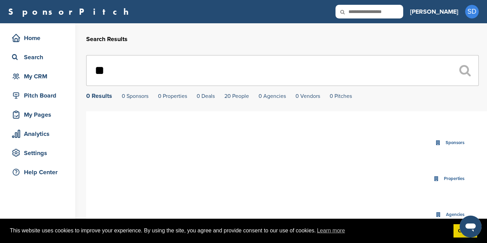
type input "*"
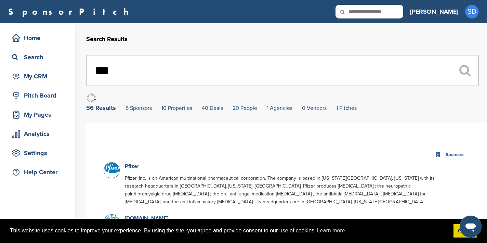
type input "***"
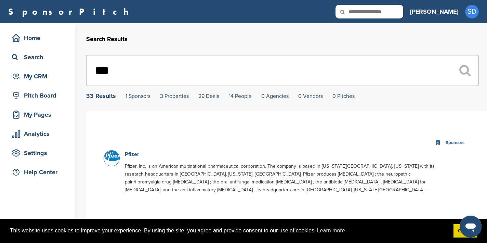
click at [132, 156] on link "Pfizer" at bounding box center [132, 154] width 14 height 7
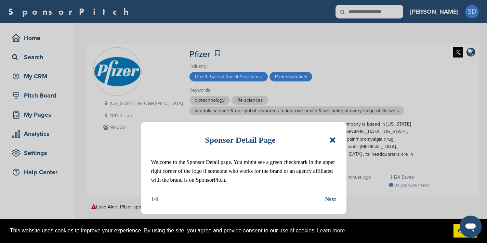
click at [337, 138] on div "Sponsor Detail Page Welcome to the Sponsor Detail page. You might see a green c…" at bounding box center [244, 168] width 206 height 92
click at [335, 139] on icon at bounding box center [332, 140] width 6 height 8
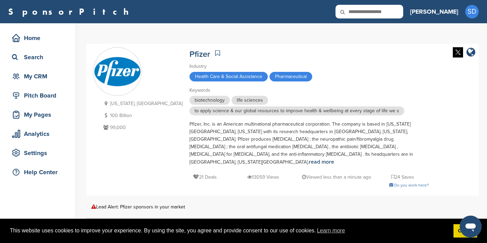
click at [359, 14] on icon at bounding box center [346, 12] width 23 height 14
click at [387, 14] on input "text" at bounding box center [369, 12] width 68 height 14
type input "*****"
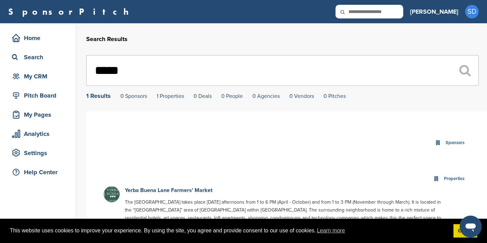
click at [384, 13] on input "text" at bounding box center [369, 12] width 68 height 14
type input "******"
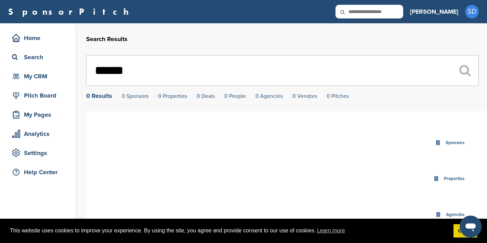
click at [395, 14] on input "text" at bounding box center [369, 12] width 68 height 14
type input "*****"
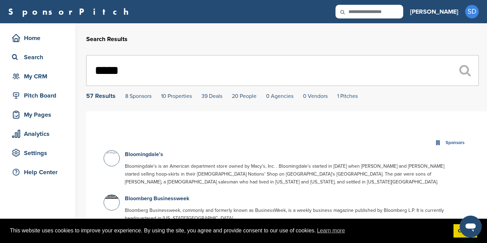
click at [386, 13] on input "text" at bounding box center [369, 12] width 68 height 14
type input "******"
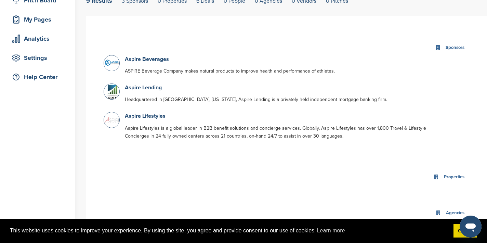
scroll to position [112, 0]
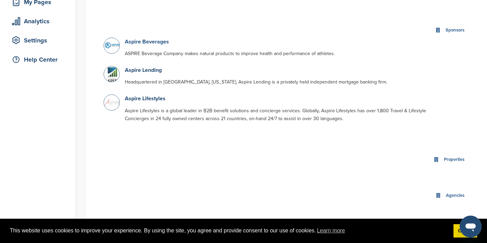
click at [160, 44] on link "Aspire Beverages" at bounding box center [147, 41] width 44 height 7
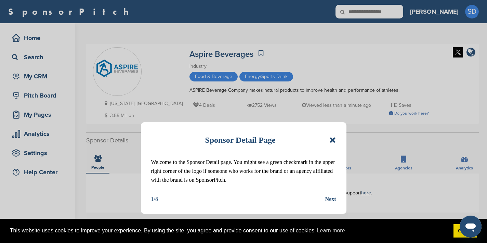
click at [397, 14] on div "Sponsor Detail Page Welcome to the Sponsor Detail page. You might see a green c…" at bounding box center [243, 121] width 487 height 243
click at [330, 140] on icon at bounding box center [332, 140] width 6 height 8
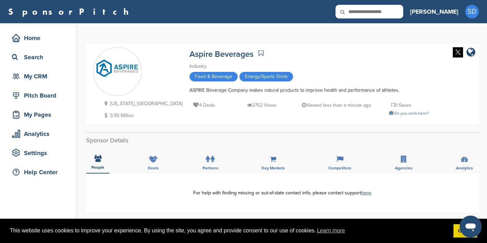
click at [388, 12] on input "text" at bounding box center [369, 12] width 68 height 14
type input "******"
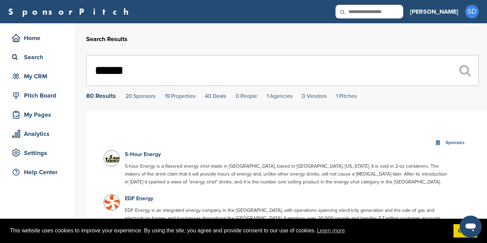
click at [359, 15] on icon at bounding box center [346, 12] width 23 height 14
click at [384, 13] on input "text" at bounding box center [369, 12] width 68 height 14
type input "**********"
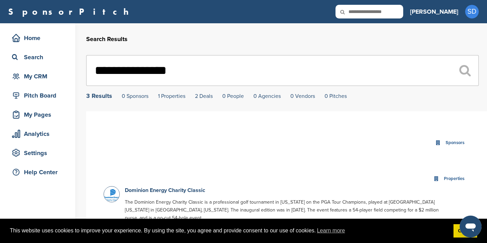
click at [403, 17] on input "text" at bounding box center [369, 12] width 68 height 14
type input "*****"
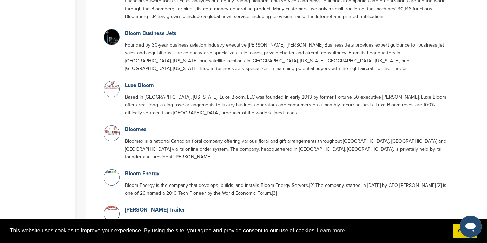
scroll to position [270, 0]
click at [148, 169] on link "Bloom Energy" at bounding box center [142, 172] width 35 height 7
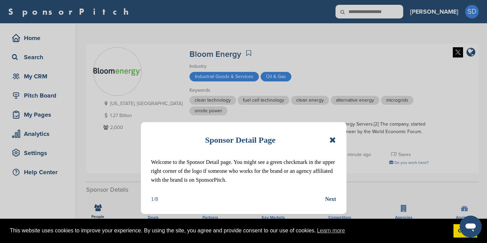
click at [331, 142] on icon at bounding box center [332, 140] width 6 height 8
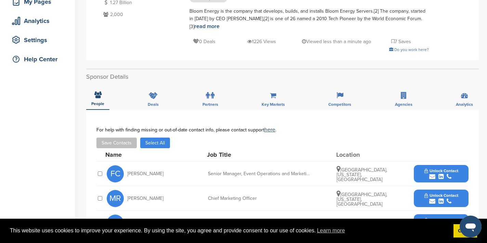
scroll to position [112, 0]
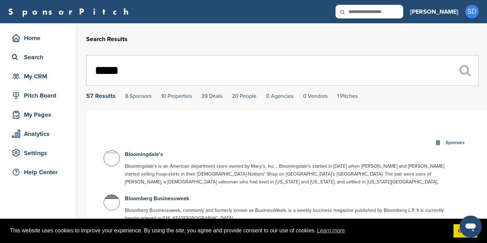
click at [153, 75] on input "*****" at bounding box center [282, 70] width 393 height 31
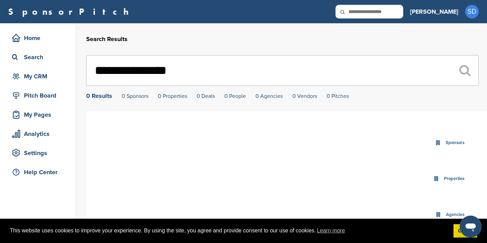
click at [133, 72] on input "**********" at bounding box center [282, 70] width 393 height 31
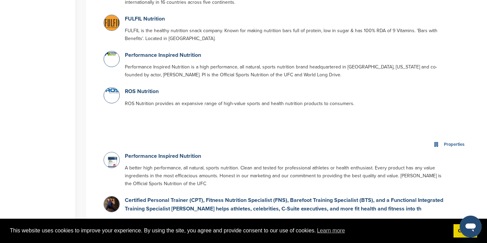
scroll to position [779, 0]
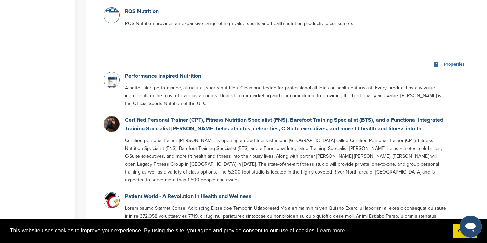
type input "*********"
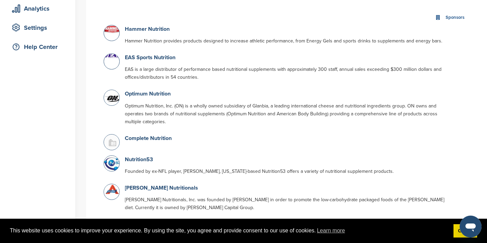
scroll to position [0, 0]
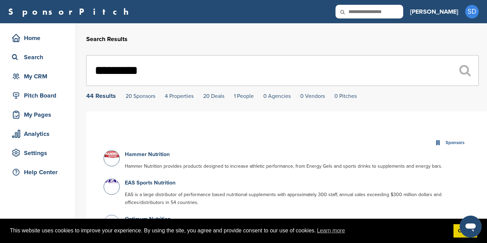
click at [400, 8] on input "text" at bounding box center [369, 12] width 68 height 14
type input "**********"
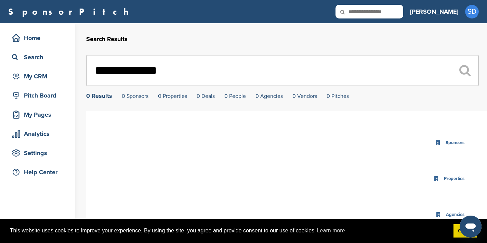
click at [130, 77] on input "**********" at bounding box center [282, 70] width 393 height 31
type input "*******"
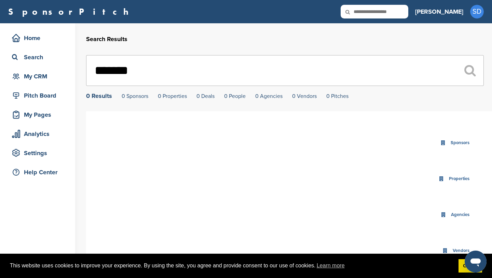
click at [390, 15] on input "text" at bounding box center [375, 12] width 68 height 14
type input "*****"
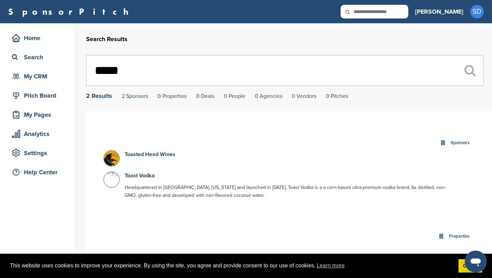
click at [180, 66] on input "*****" at bounding box center [285, 70] width 398 height 31
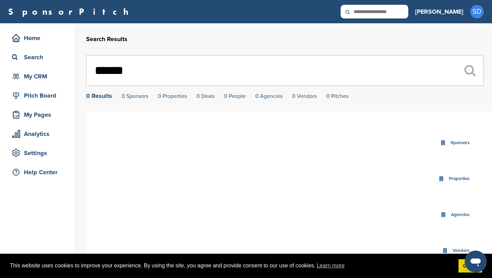
type input "*****"
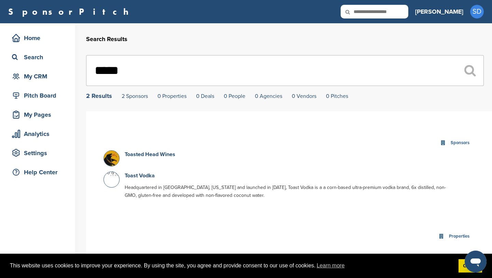
click at [398, 14] on input "text" at bounding box center [375, 12] width 68 height 14
type input "**********"
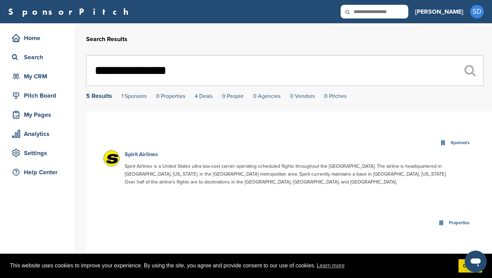
click at [131, 155] on link "Spirit Airlines" at bounding box center [141, 154] width 33 height 7
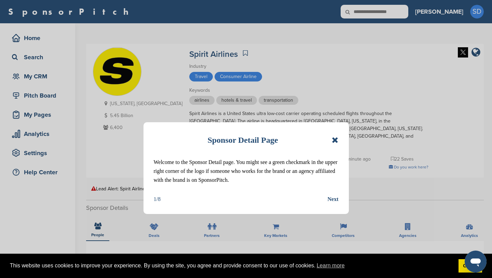
click at [335, 142] on icon at bounding box center [335, 140] width 6 height 8
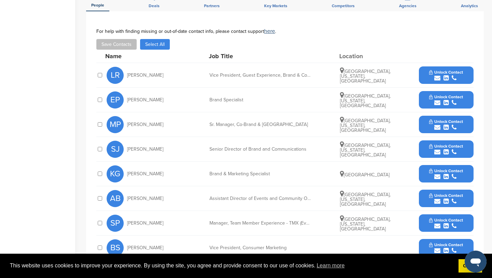
scroll to position [224, 0]
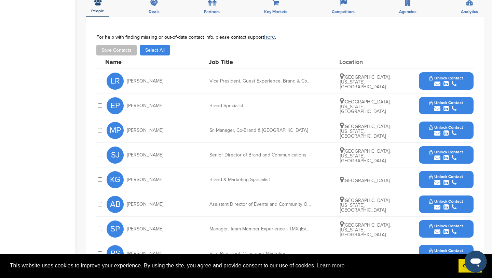
click at [436, 105] on icon "submit" at bounding box center [438, 108] width 6 height 6
click at [405, 96] on div "EP Elizabeth Pozzuoli Brand Specialist Fort Lauderdale, Florida, United States …" at bounding box center [290, 105] width 367 height 24
click at [437, 105] on icon "submit" at bounding box center [438, 108] width 6 height 6
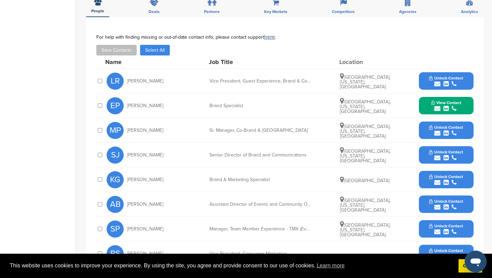
click at [438, 105] on icon "submit" at bounding box center [438, 108] width 6 height 6
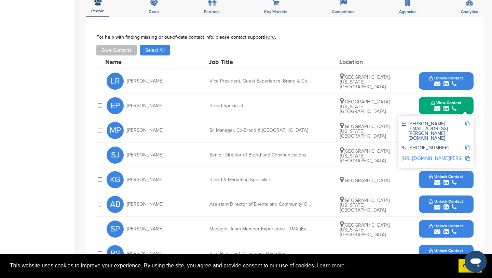
click at [469, 121] on img at bounding box center [468, 123] width 5 height 5
click at [426, 96] on button "View Contact" at bounding box center [446, 105] width 47 height 21
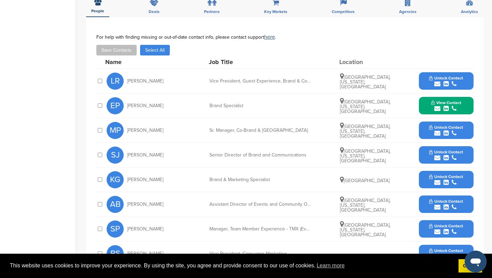
click at [438, 155] on icon "submit" at bounding box center [438, 158] width 6 height 6
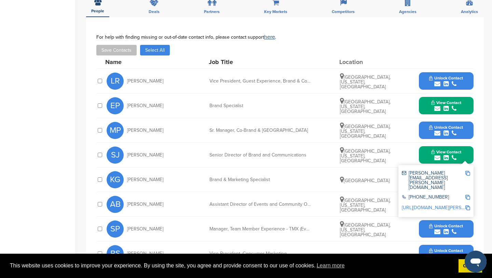
click at [468, 171] on img at bounding box center [468, 173] width 5 height 5
click at [425, 151] on button "View Contact" at bounding box center [446, 155] width 47 height 21
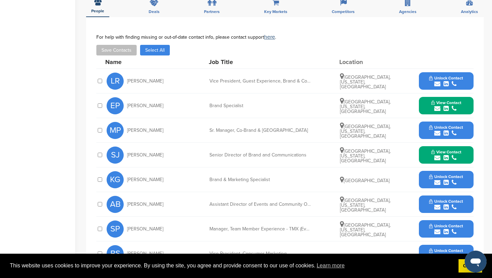
click at [440, 179] on icon "submit" at bounding box center [438, 182] width 6 height 6
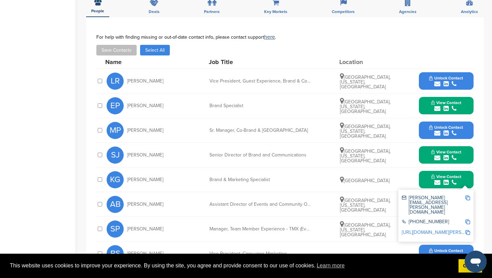
click at [469, 195] on img at bounding box center [468, 197] width 5 height 5
click at [428, 169] on button "View Contact" at bounding box center [446, 179] width 47 height 21
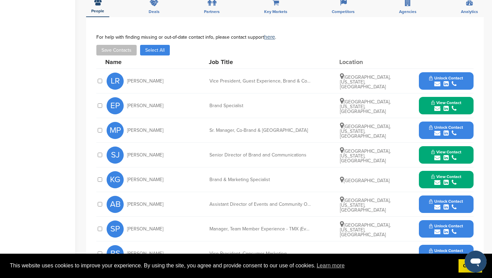
click at [438, 204] on icon "submit" at bounding box center [438, 207] width 6 height 6
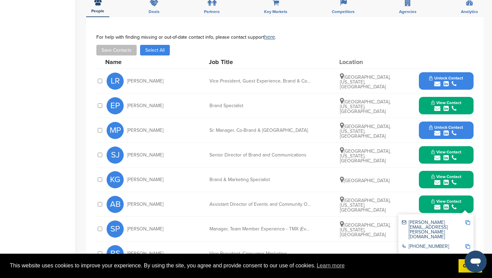
click at [468, 220] on img at bounding box center [468, 222] width 5 height 5
click at [426, 194] on button "View Contact" at bounding box center [446, 204] width 47 height 21
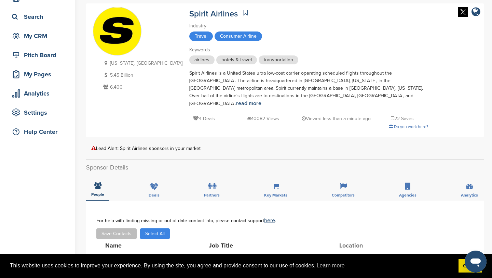
scroll to position [0, 0]
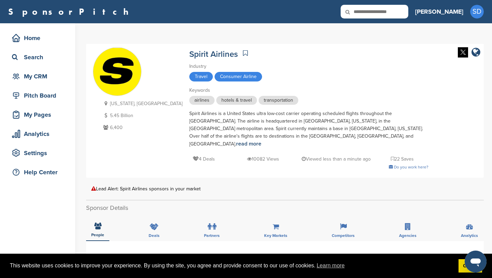
click at [395, 6] on input "text" at bounding box center [375, 12] width 68 height 14
type input "********"
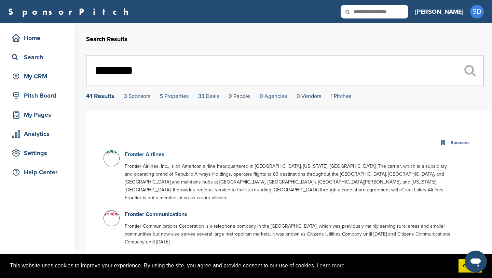
click at [149, 157] on link "Frontier Airlines" at bounding box center [145, 154] width 40 height 7
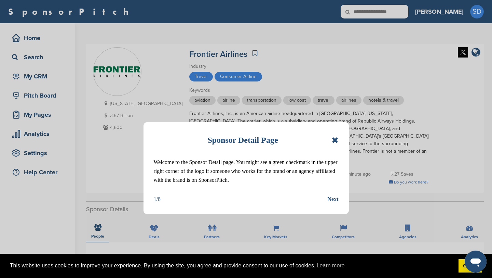
click at [334, 141] on icon at bounding box center [335, 140] width 6 height 8
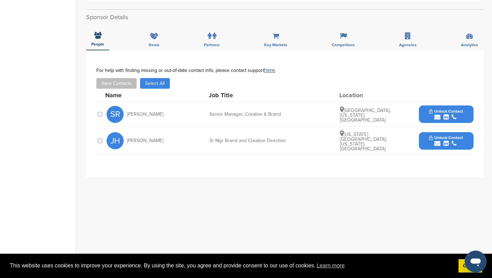
scroll to position [193, 0]
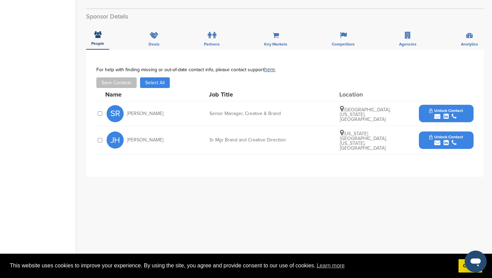
click at [438, 113] on icon "submit" at bounding box center [438, 116] width 6 height 6
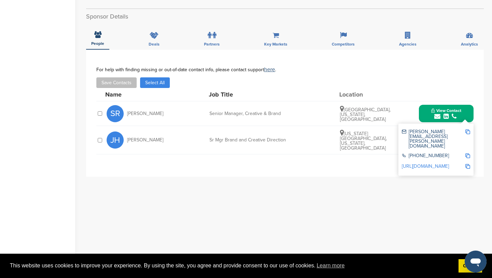
click at [468, 129] on img at bounding box center [468, 131] width 5 height 5
click at [424, 104] on button "View Contact" at bounding box center [446, 113] width 47 height 21
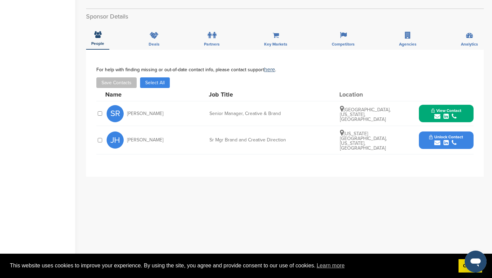
click at [439, 140] on icon "submit" at bounding box center [438, 143] width 6 height 6
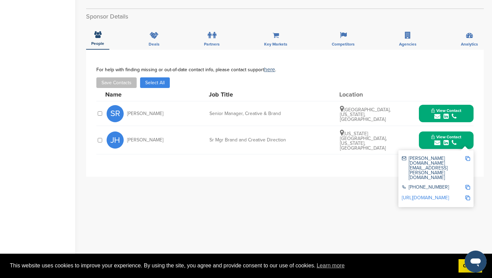
click at [469, 156] on img at bounding box center [468, 158] width 5 height 5
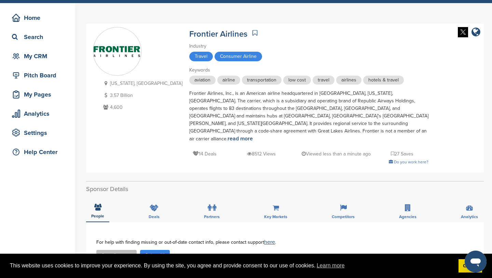
scroll to position [0, 0]
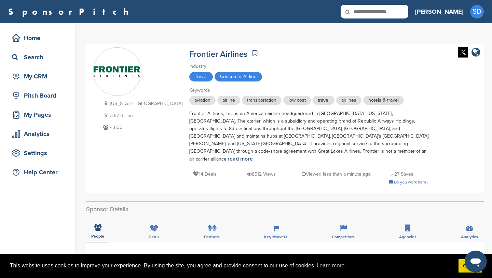
click at [399, 13] on input "text" at bounding box center [375, 12] width 68 height 14
type input "********"
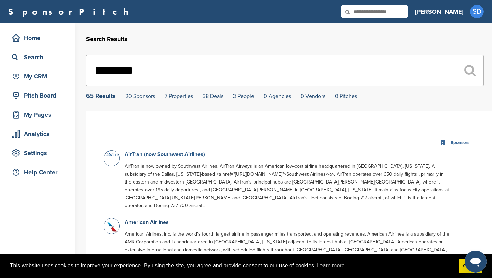
click at [132, 154] on link "AirTran (now Southwest Airlines)" at bounding box center [165, 154] width 80 height 7
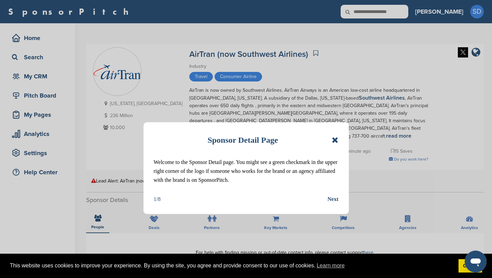
click at [336, 140] on icon at bounding box center [335, 140] width 6 height 8
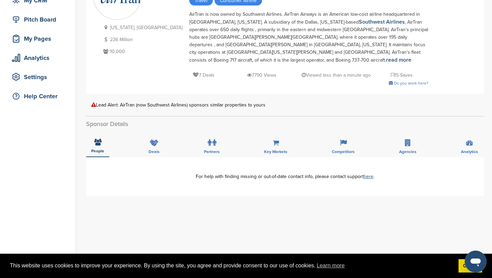
scroll to position [126, 0]
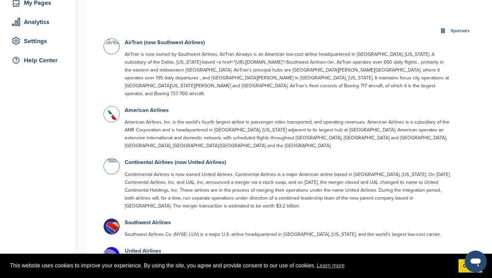
scroll to position [113, 0]
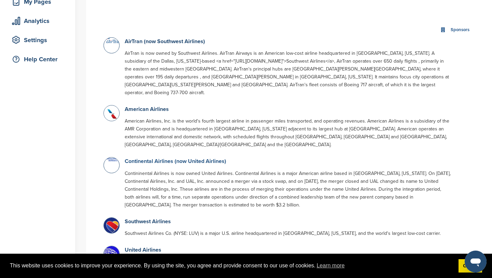
click at [207, 158] on link "Continental Airlines (now United Airlines)" at bounding box center [176, 161] width 102 height 7
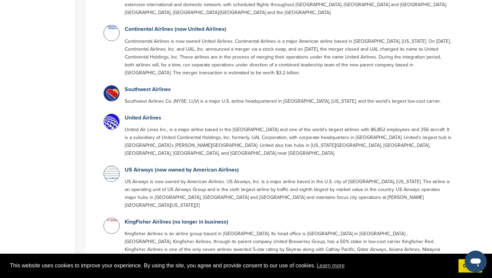
scroll to position [260, 0]
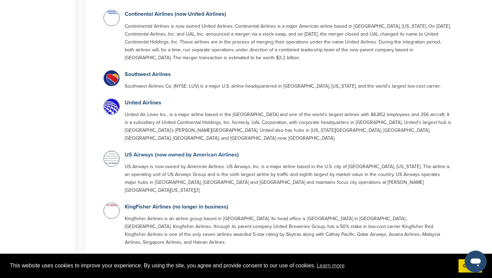
click at [198, 151] on link "US Airways (now owned by American Airlines)" at bounding box center [182, 154] width 114 height 7
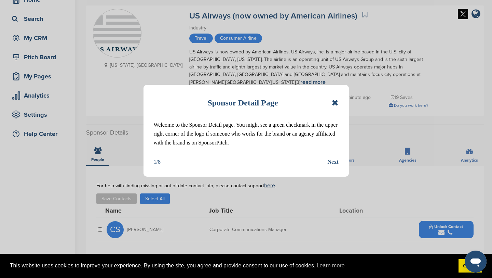
scroll to position [40, 0]
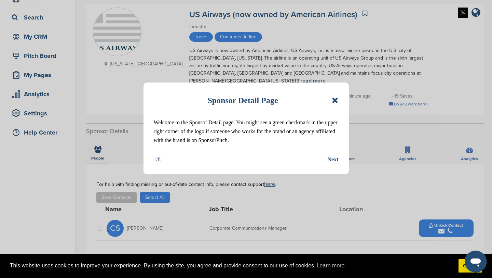
click at [336, 102] on icon at bounding box center [335, 100] width 6 height 8
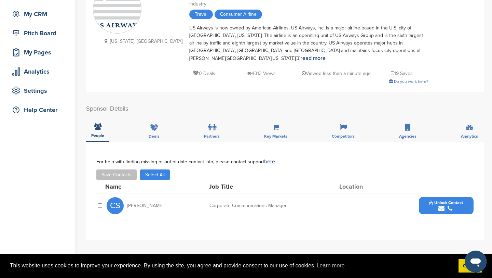
scroll to position [68, 0]
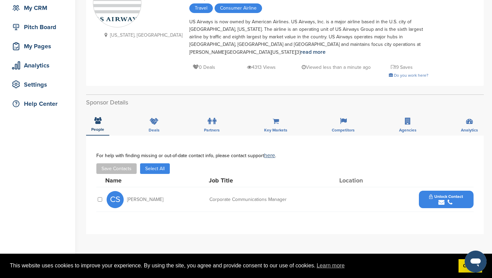
click at [441, 199] on icon "submit" at bounding box center [442, 202] width 6 height 6
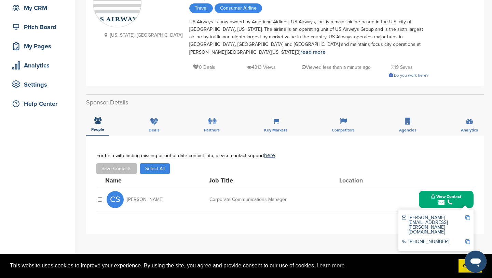
click at [469, 215] on img at bounding box center [468, 217] width 5 height 5
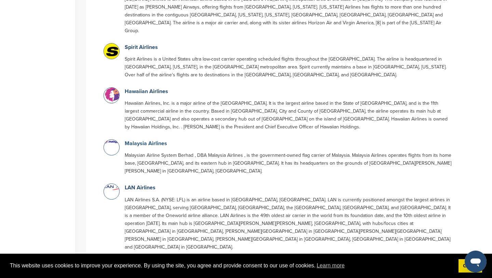
scroll to position [524, 0]
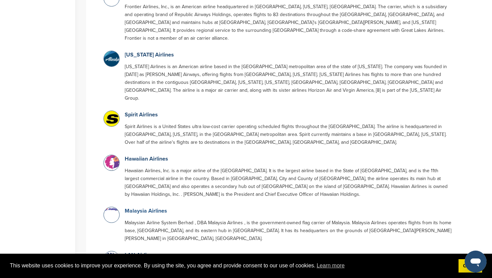
click at [154, 207] on link "Malaysia Airlines" at bounding box center [146, 210] width 42 height 7
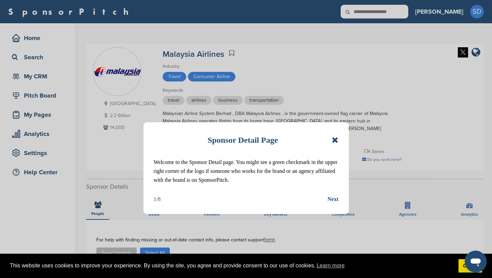
click at [335, 140] on icon at bounding box center [335, 140] width 6 height 8
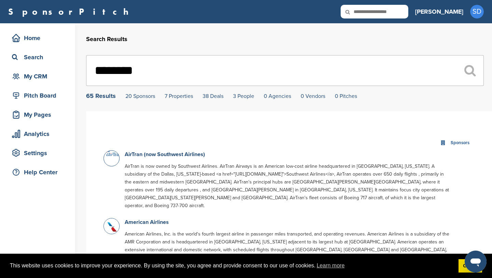
click at [399, 12] on input "text" at bounding box center [375, 12] width 68 height 14
type input "*****"
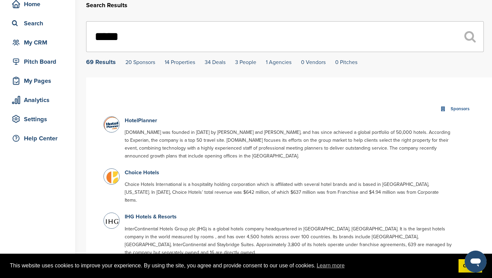
scroll to position [66, 0]
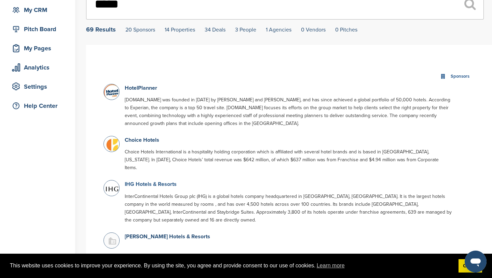
click at [160, 181] on link "IHG Hotels & Resorts" at bounding box center [151, 184] width 52 height 7
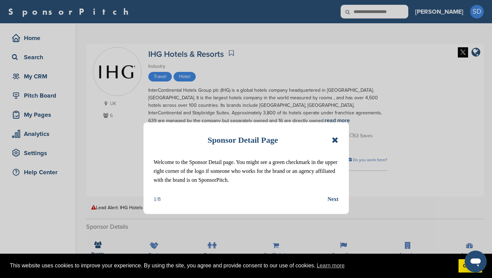
click at [336, 138] on icon at bounding box center [335, 140] width 6 height 8
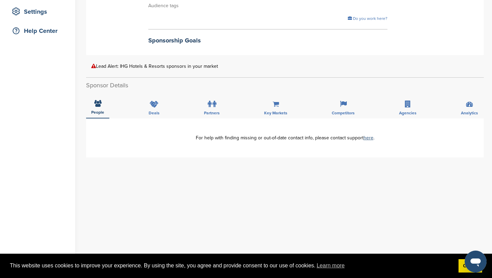
scroll to position [145, 0]
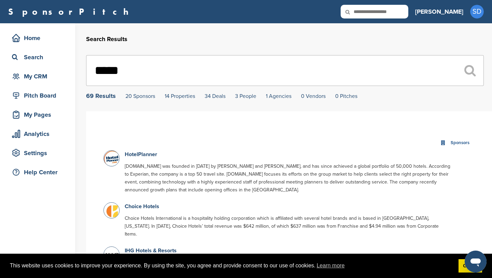
click at [392, 12] on input "text" at bounding box center [375, 12] width 68 height 14
type input "**********"
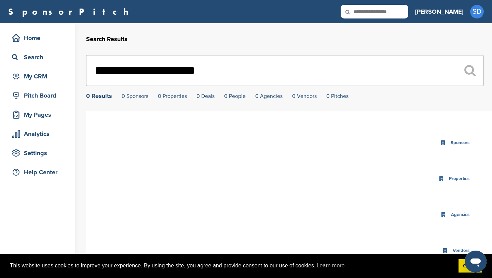
click at [395, 9] on input "text" at bounding box center [375, 12] width 68 height 14
type input "*********"
click at [393, 12] on input "text" at bounding box center [375, 12] width 68 height 14
type input "*****"
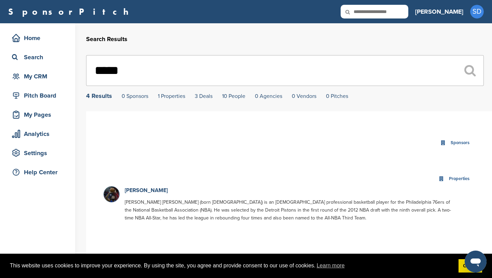
click at [168, 64] on input "*****" at bounding box center [285, 70] width 398 height 31
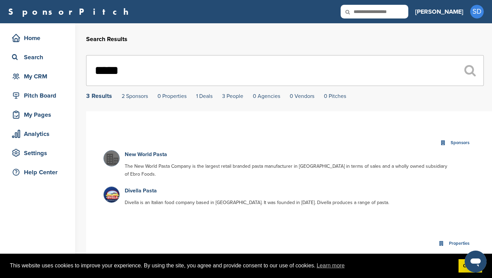
type input "*****"
click at [398, 11] on input "text" at bounding box center [375, 12] width 68 height 14
type input "********"
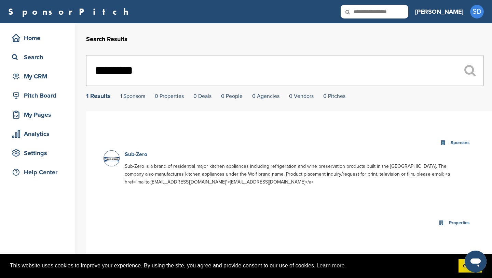
click at [141, 155] on link "Sub-Zero" at bounding box center [136, 154] width 23 height 7
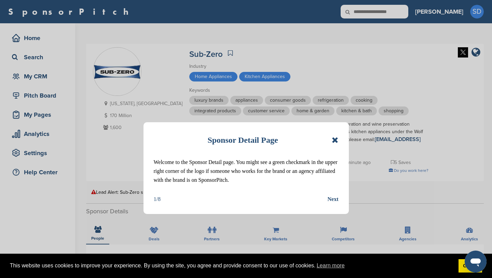
click at [333, 140] on icon at bounding box center [335, 140] width 6 height 8
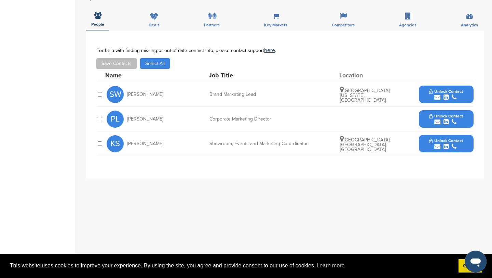
scroll to position [200, 0]
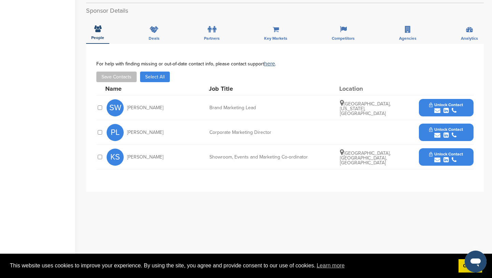
click at [438, 109] on icon "submit" at bounding box center [438, 110] width 6 height 6
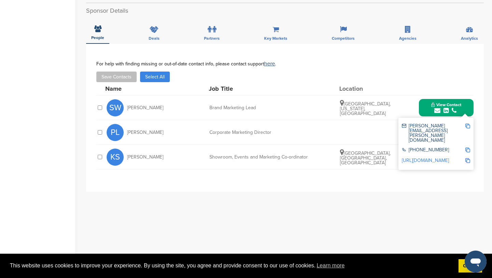
click at [469, 124] on img at bounding box center [468, 125] width 5 height 5
click at [376, 131] on div "PL Paul Leuthe Corporate Marketing Director Unlock Contact" at bounding box center [290, 132] width 367 height 24
click at [426, 107] on button "View Contact" at bounding box center [446, 107] width 47 height 21
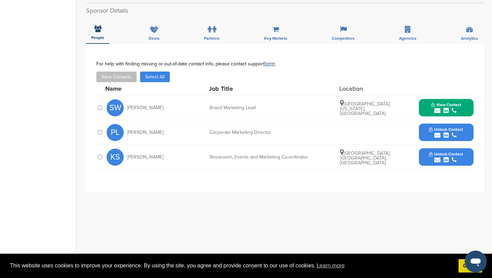
click at [437, 136] on icon "submit" at bounding box center [438, 135] width 6 height 6
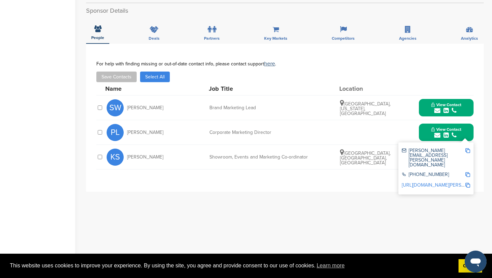
click at [467, 150] on img at bounding box center [468, 150] width 5 height 5
click at [361, 140] on div "PL Paul Leuthe Corporate Marketing Director View Contact paul.leuthe@subzero.co…" at bounding box center [290, 132] width 367 height 24
click at [424, 135] on button "View Contact" at bounding box center [446, 132] width 47 height 21
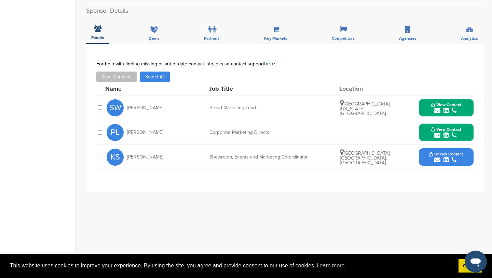
click at [436, 159] on icon "submit" at bounding box center [438, 160] width 6 height 6
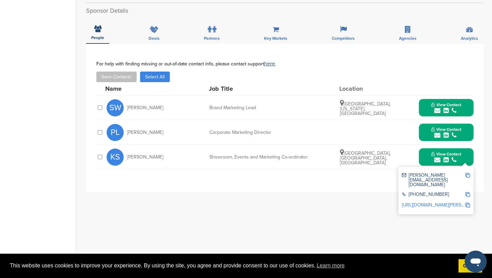
click at [469, 175] on img at bounding box center [468, 175] width 5 height 5
click at [438, 110] on icon "submit" at bounding box center [438, 110] width 6 height 6
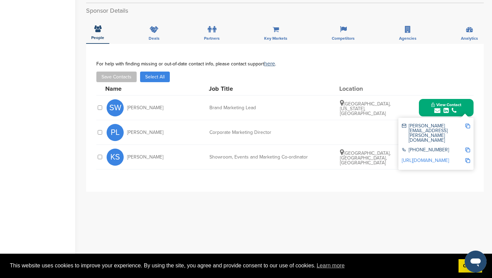
click at [467, 126] on img at bounding box center [468, 125] width 5 height 5
click at [422, 106] on div "View Contact sarah.weiss@subzero.com +1 608-271-2233 http://www.linkedin.com/in…" at bounding box center [446, 107] width 55 height 17
click at [428, 112] on button "View Contact" at bounding box center [446, 107] width 47 height 21
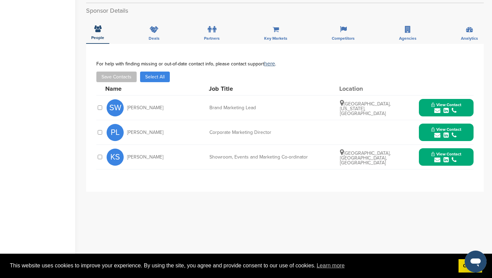
click at [438, 133] on icon "submit" at bounding box center [438, 135] width 6 height 6
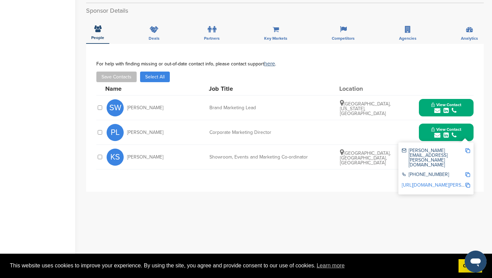
click at [468, 150] on img at bounding box center [468, 150] width 5 height 5
click at [431, 132] on button "View Contact" at bounding box center [446, 132] width 47 height 21
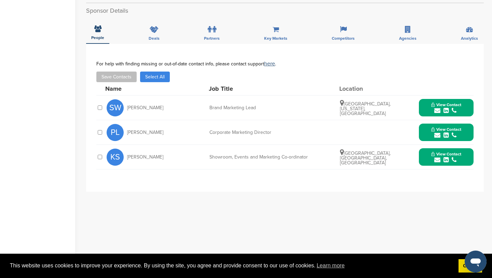
click at [437, 161] on icon "submit" at bounding box center [438, 160] width 6 height 6
click at [468, 175] on img at bounding box center [468, 175] width 5 height 5
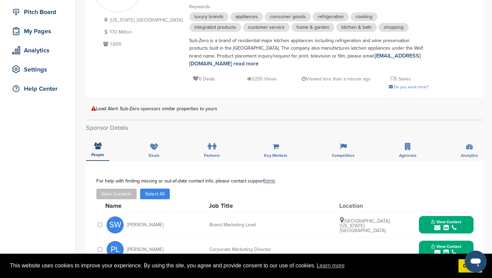
scroll to position [0, 0]
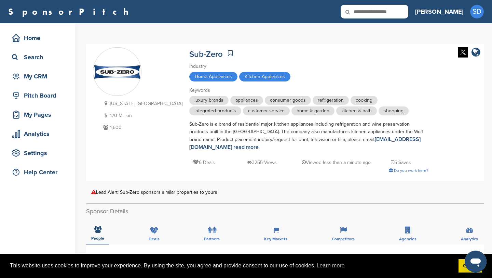
click at [399, 13] on input "text" at bounding box center [375, 12] width 68 height 14
type input "******"
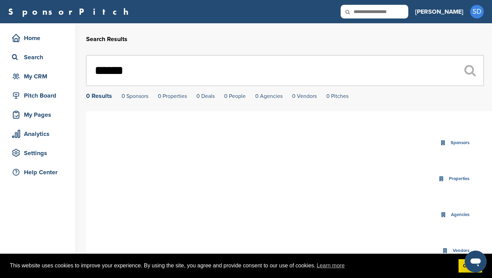
click at [364, 6] on icon at bounding box center [352, 12] width 23 height 14
click at [364, 9] on icon at bounding box center [352, 12] width 23 height 14
click at [397, 19] on div "SponsorPitch Home Search My CRM Pitch Board My Pages Analytics Settings Help Ce…" at bounding box center [246, 11] width 492 height 23
click at [398, 16] on input "text" at bounding box center [375, 12] width 68 height 14
type input "*****"
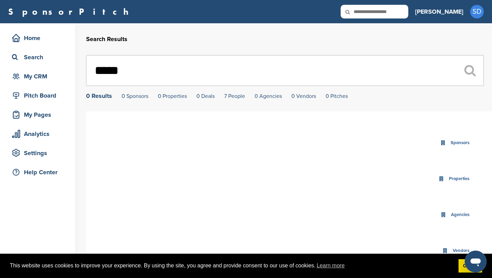
click at [364, 10] on icon at bounding box center [352, 12] width 23 height 14
click at [395, 13] on input "text" at bounding box center [375, 12] width 68 height 14
type input "**********"
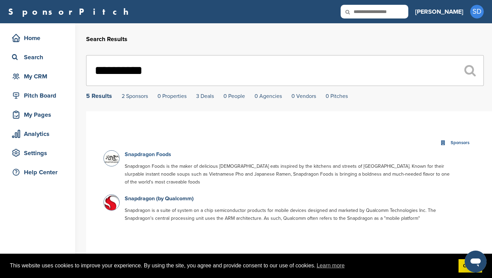
click at [154, 155] on link "Snapdragon Foods" at bounding box center [148, 154] width 47 height 7
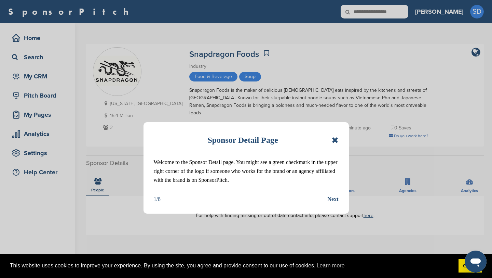
click at [335, 142] on icon at bounding box center [335, 140] width 6 height 8
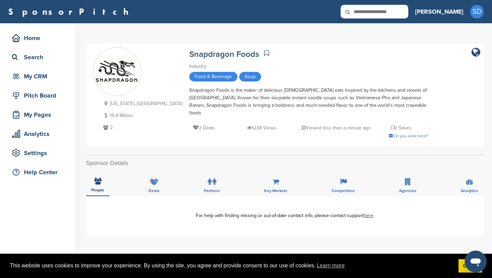
click at [395, 12] on input "text" at bounding box center [375, 12] width 68 height 14
type input "******"
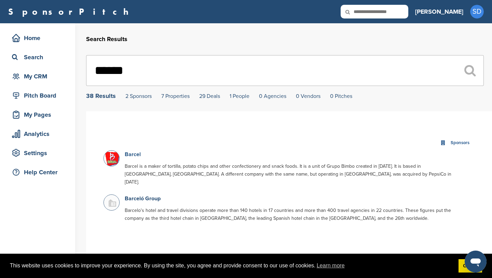
click at [135, 155] on link "Barcel" at bounding box center [133, 154] width 16 height 7
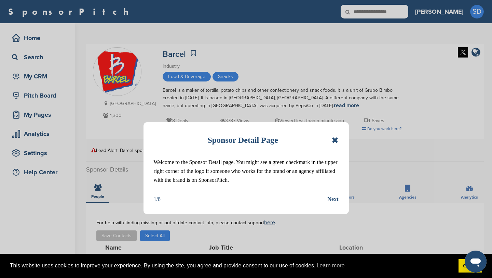
click at [335, 140] on icon at bounding box center [335, 140] width 6 height 8
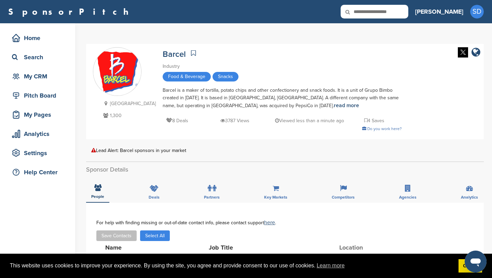
click at [404, 11] on input "text" at bounding box center [375, 12] width 68 height 14
type input "*******"
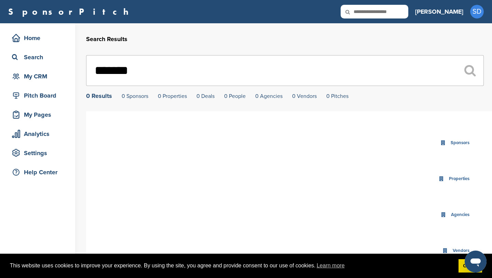
click at [397, 3] on div "SponsorPitch Home Search My CRM Pitch Board My Pages Analytics Settings Help Ce…" at bounding box center [246, 11] width 492 height 23
click at [397, 14] on input "text" at bounding box center [375, 12] width 68 height 14
type input "*****"
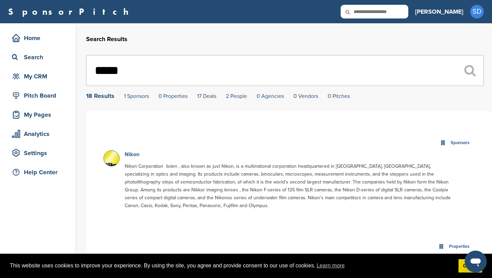
click at [129, 152] on link "Nikon" at bounding box center [132, 154] width 15 height 7
click at [130, 154] on link "Nikon" at bounding box center [132, 154] width 15 height 7
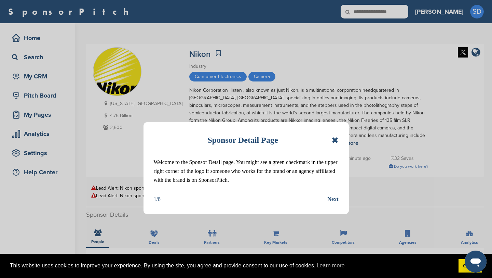
click at [334, 136] on icon at bounding box center [335, 140] width 6 height 8
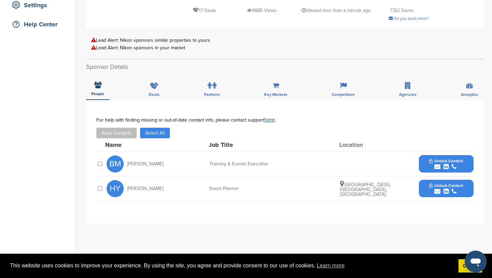
scroll to position [210, 0]
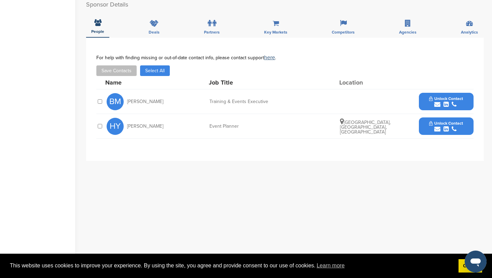
click at [437, 129] on icon "submit" at bounding box center [438, 129] width 6 height 6
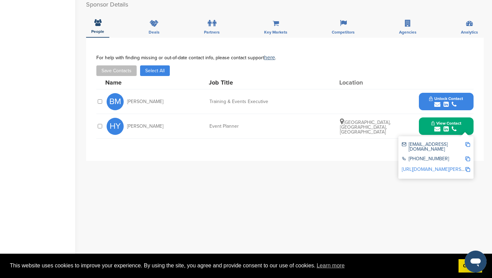
click at [468, 144] on img at bounding box center [468, 144] width 5 height 5
click at [439, 105] on icon "submit" at bounding box center [438, 104] width 6 height 6
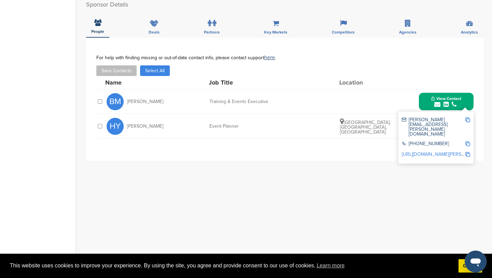
click at [469, 118] on img at bounding box center [468, 119] width 5 height 5
